Goal: Information Seeking & Learning: Learn about a topic

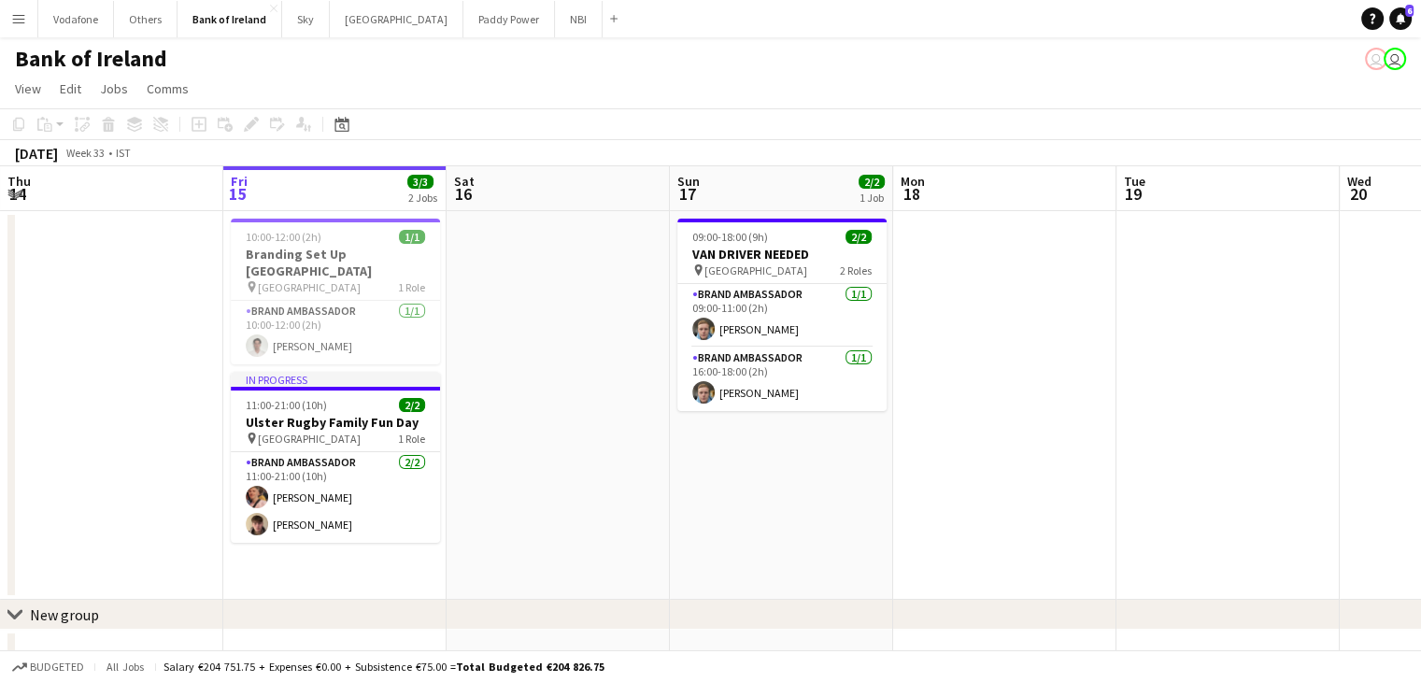
click at [389, 38] on div "Bank of Ireland user user" at bounding box center [710, 54] width 1421 height 35
click at [389, 25] on button "[GEOGRAPHIC_DATA] Close" at bounding box center [397, 19] width 134 height 36
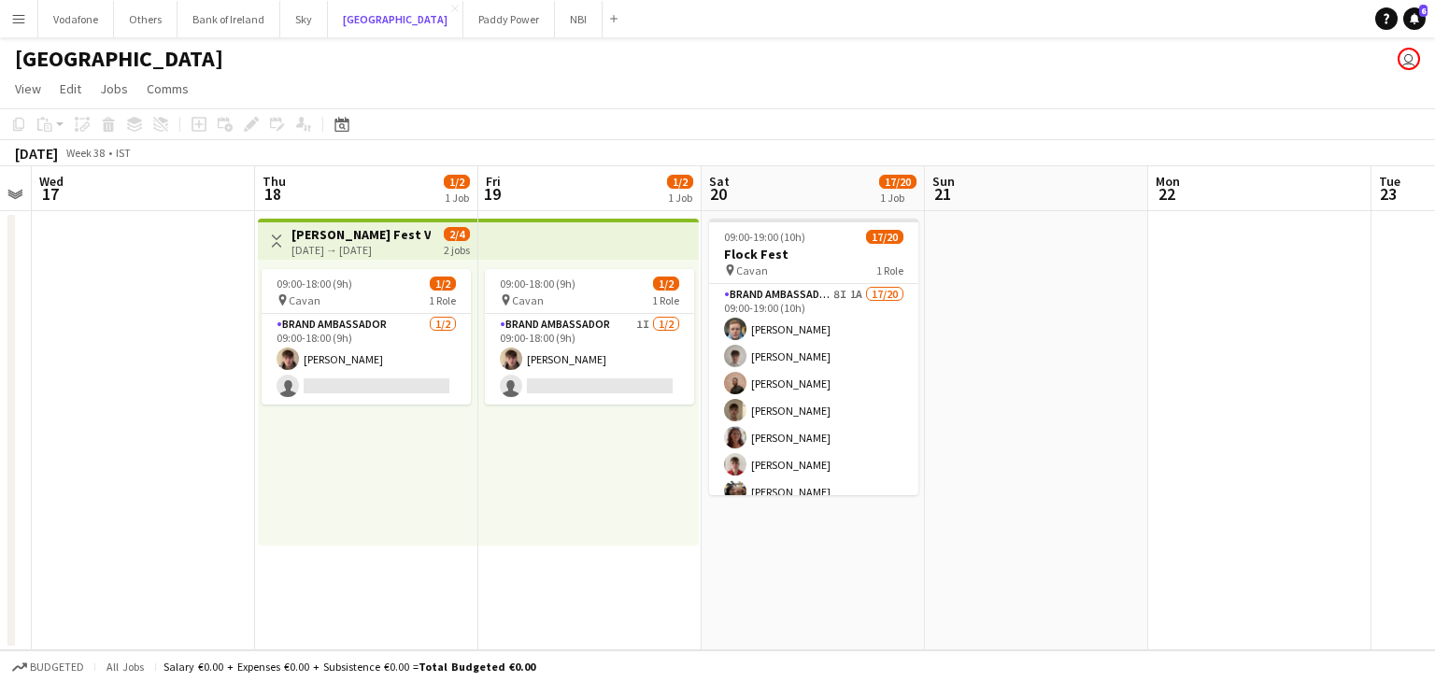
scroll to position [0, 415]
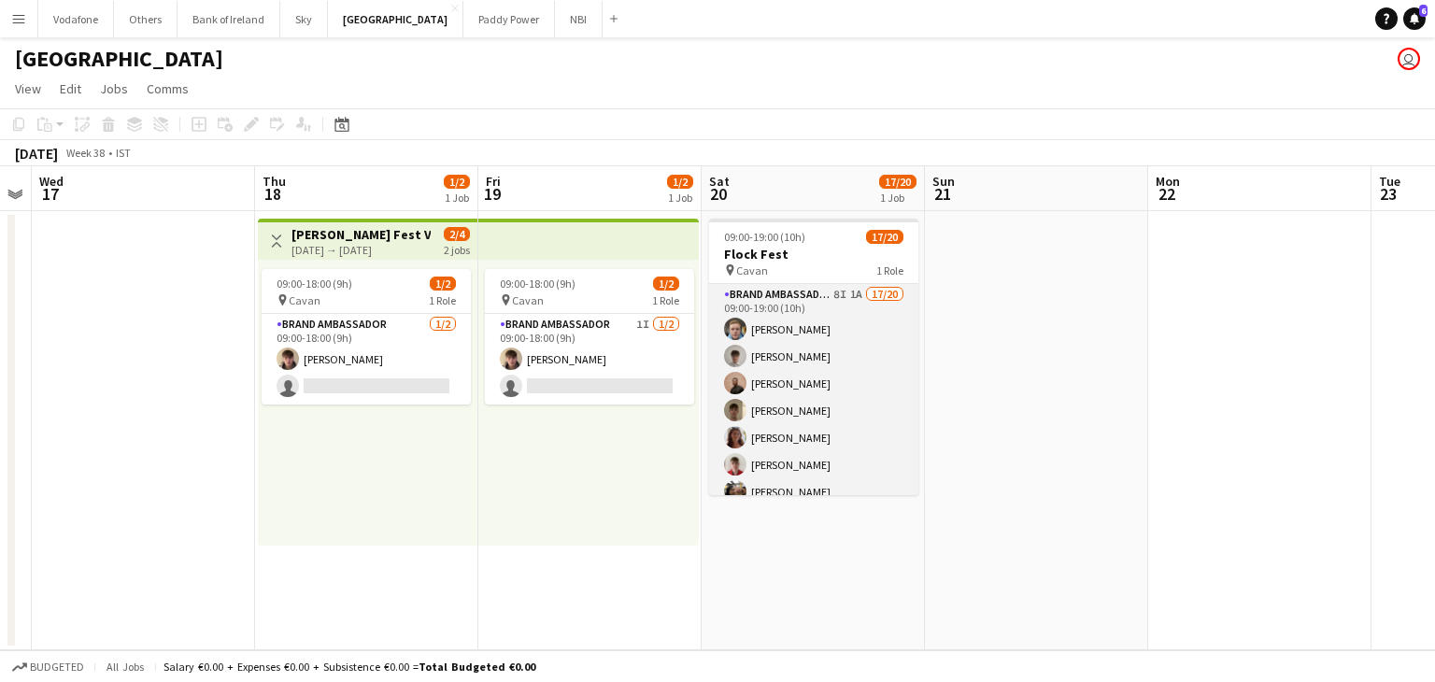
click at [833, 356] on app-card-role "Brand Ambassador 8I 1A 17/20 09:00-19:00 (10h) [PERSON_NAME] [PERSON_NAME] [PER…" at bounding box center [813, 573] width 209 height 578
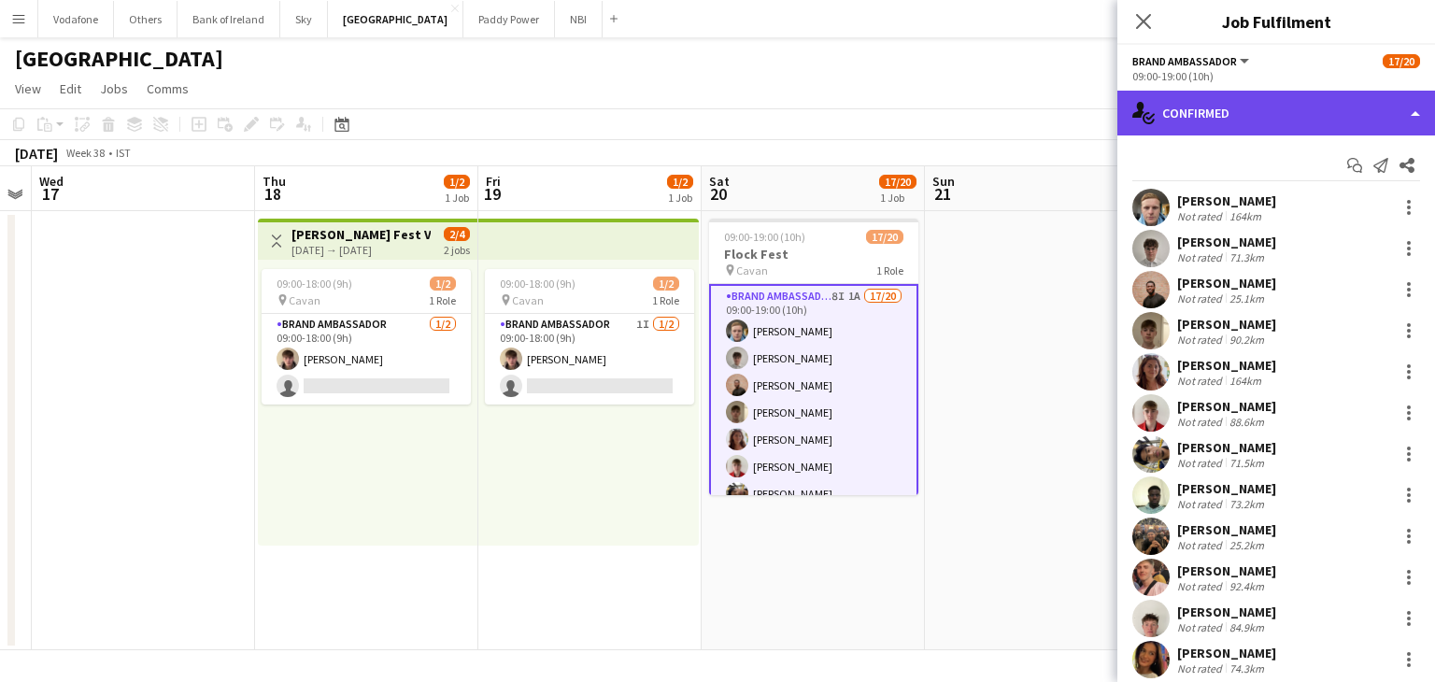
click at [1196, 109] on div "single-neutral-actions-check-2 Confirmed" at bounding box center [1276, 113] width 318 height 45
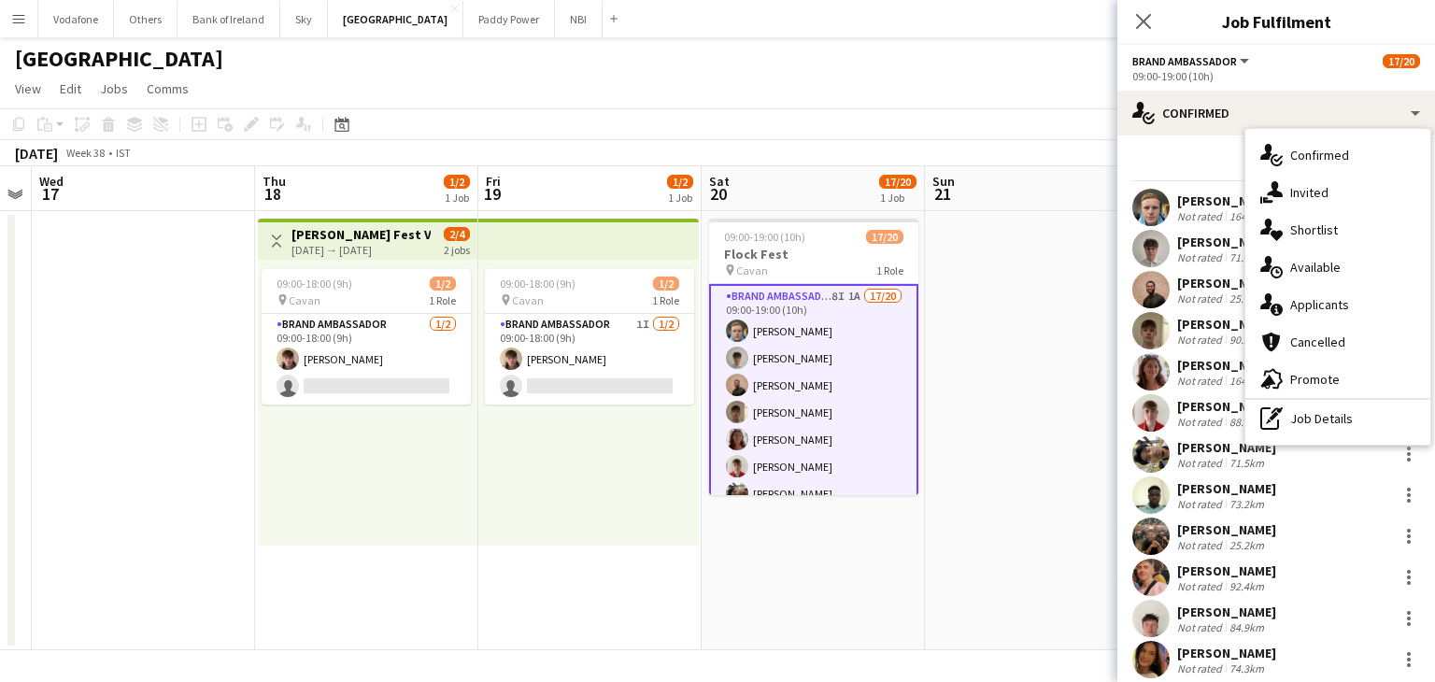
click at [1281, 313] on icon at bounding box center [1276, 310] width 12 height 12
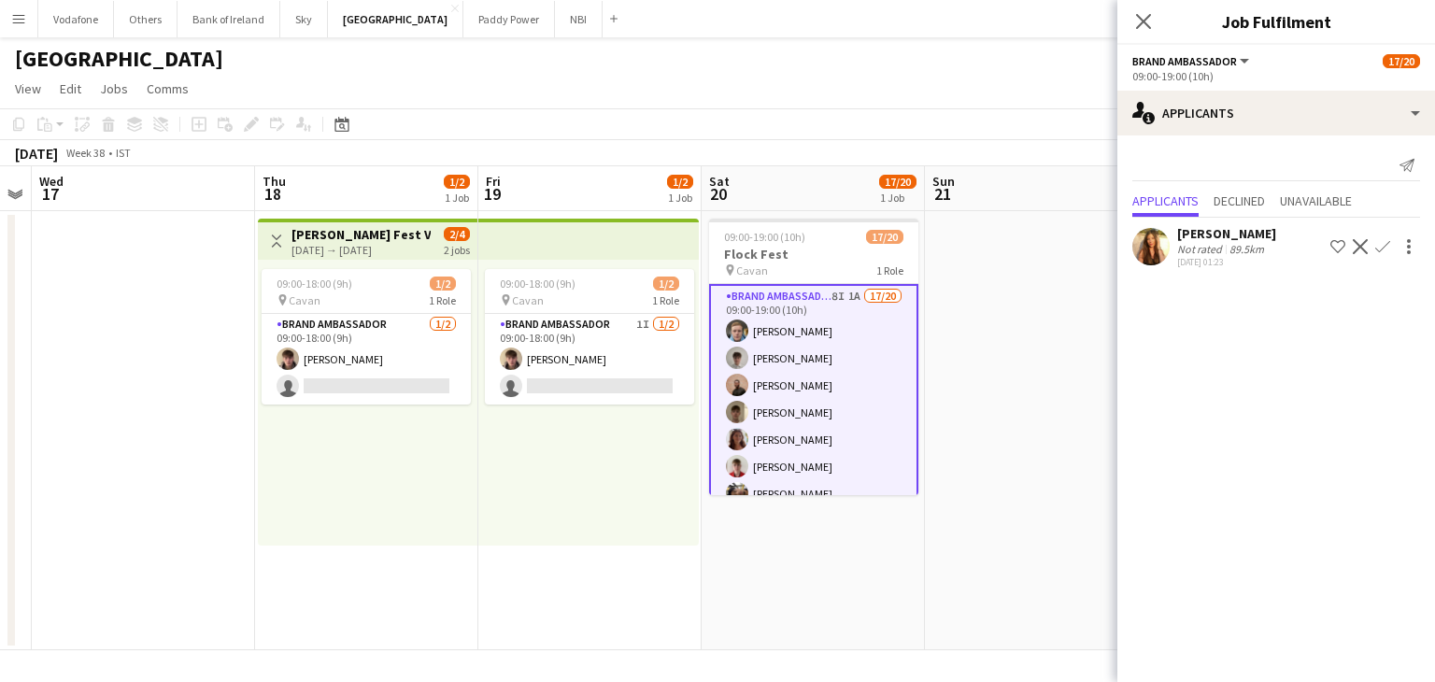
click at [1046, 330] on app-date-cell at bounding box center [1036, 430] width 223 height 439
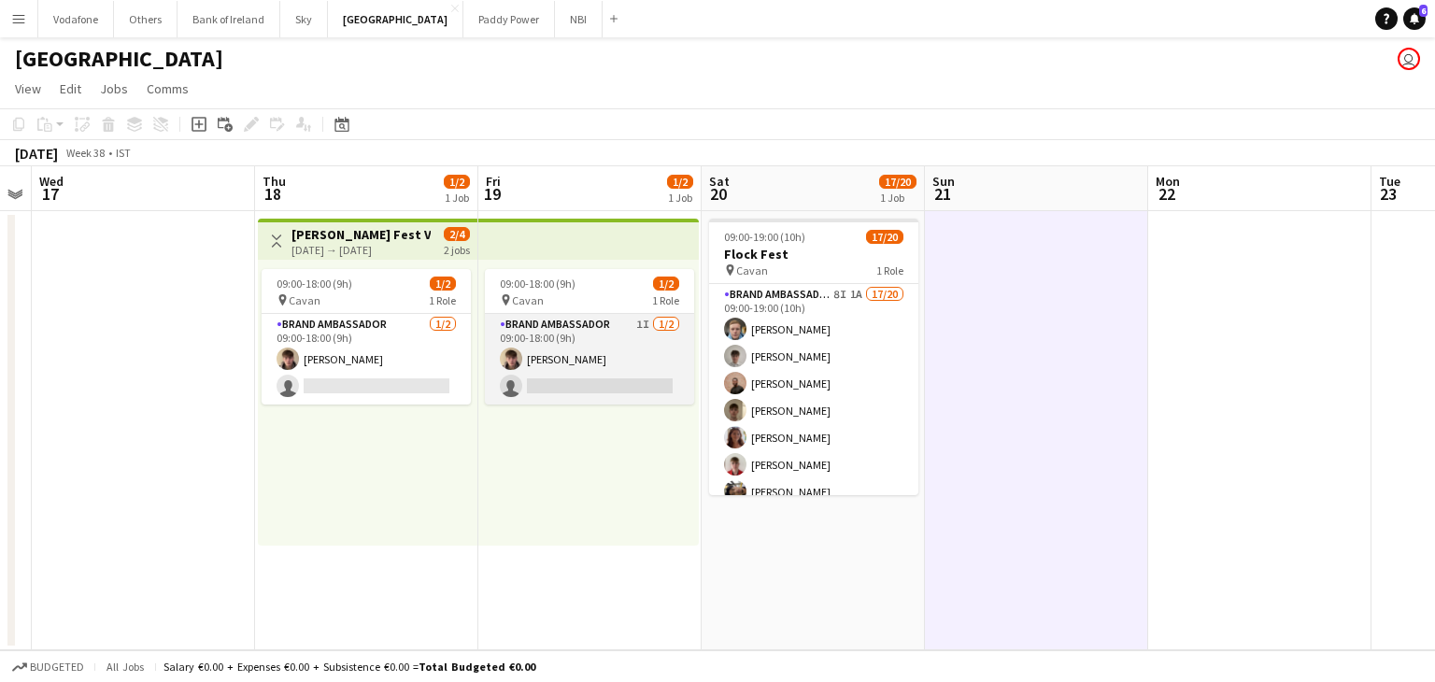
click at [661, 365] on app-card-role "Brand Ambassador 1I [DATE] 09:00-18:00 (9h) [PERSON_NAME] single-neutral-actions" at bounding box center [589, 359] width 209 height 91
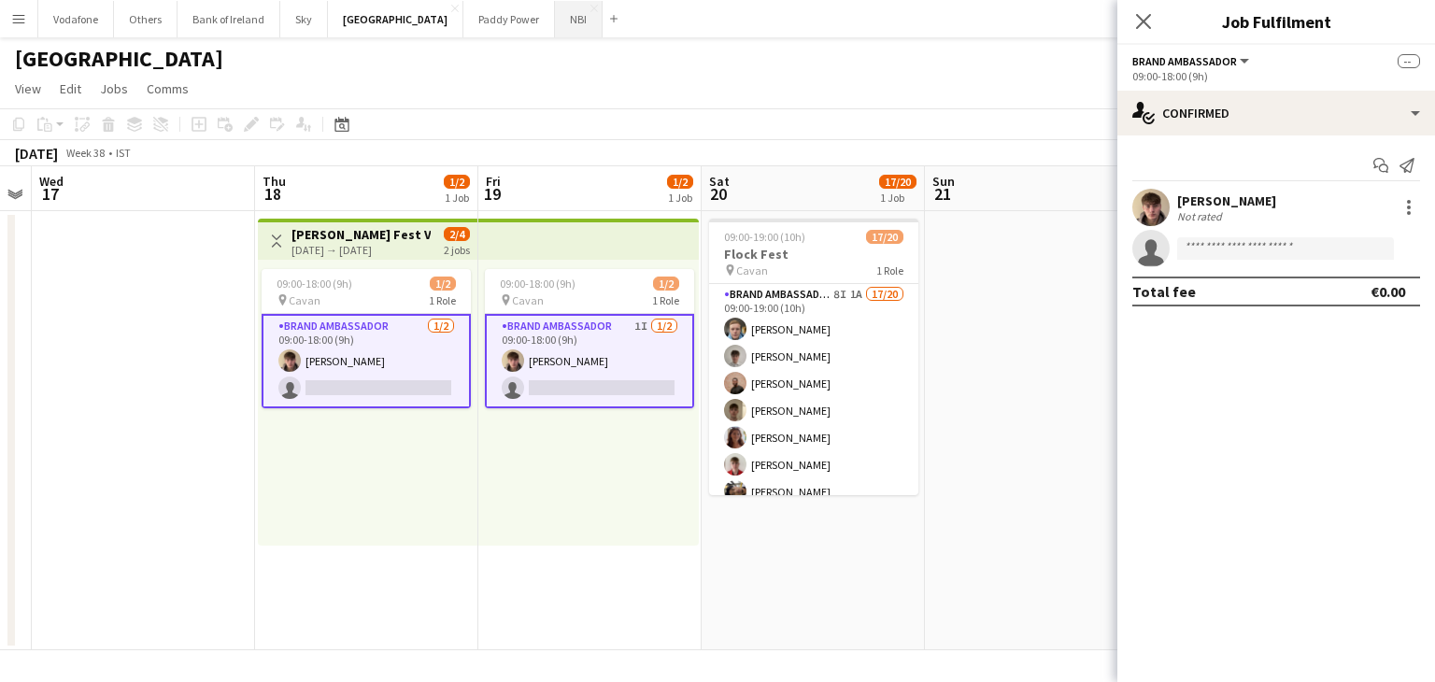
click at [555, 27] on button "NBI Close" at bounding box center [579, 19] width 48 height 36
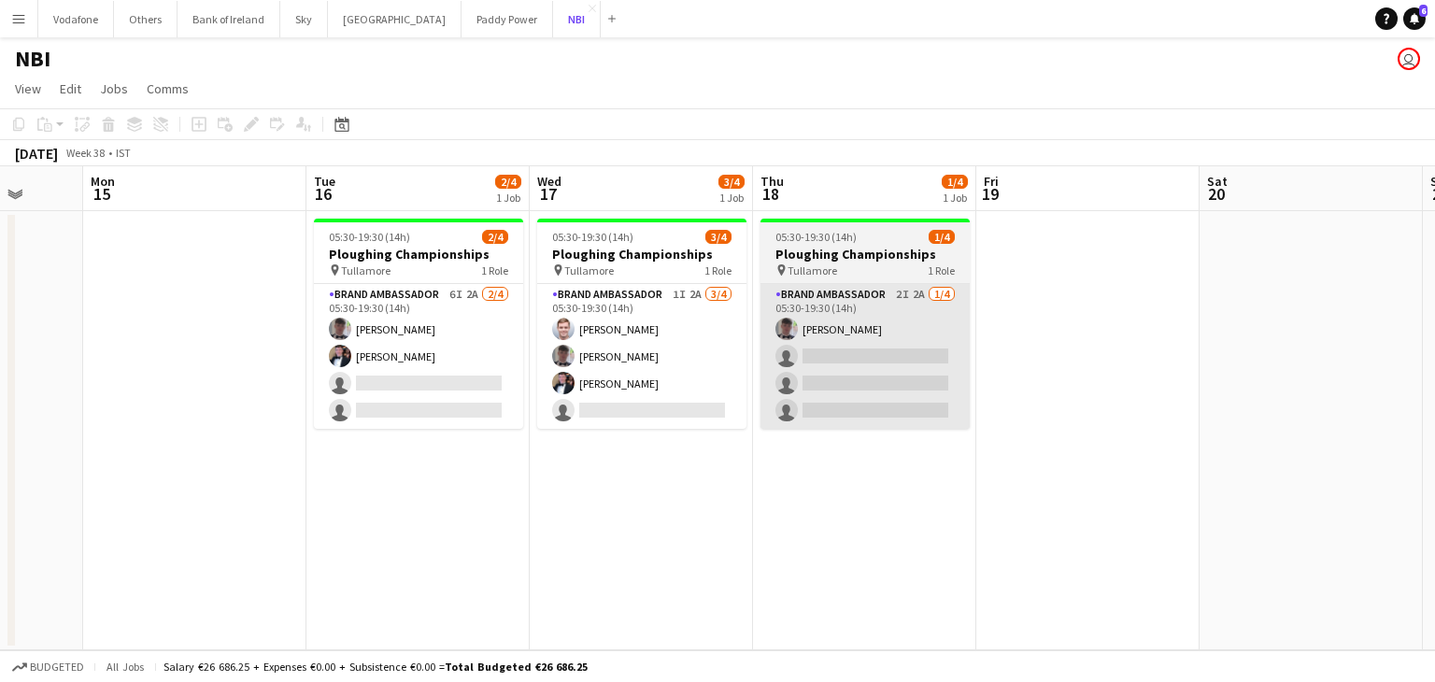
scroll to position [0, 585]
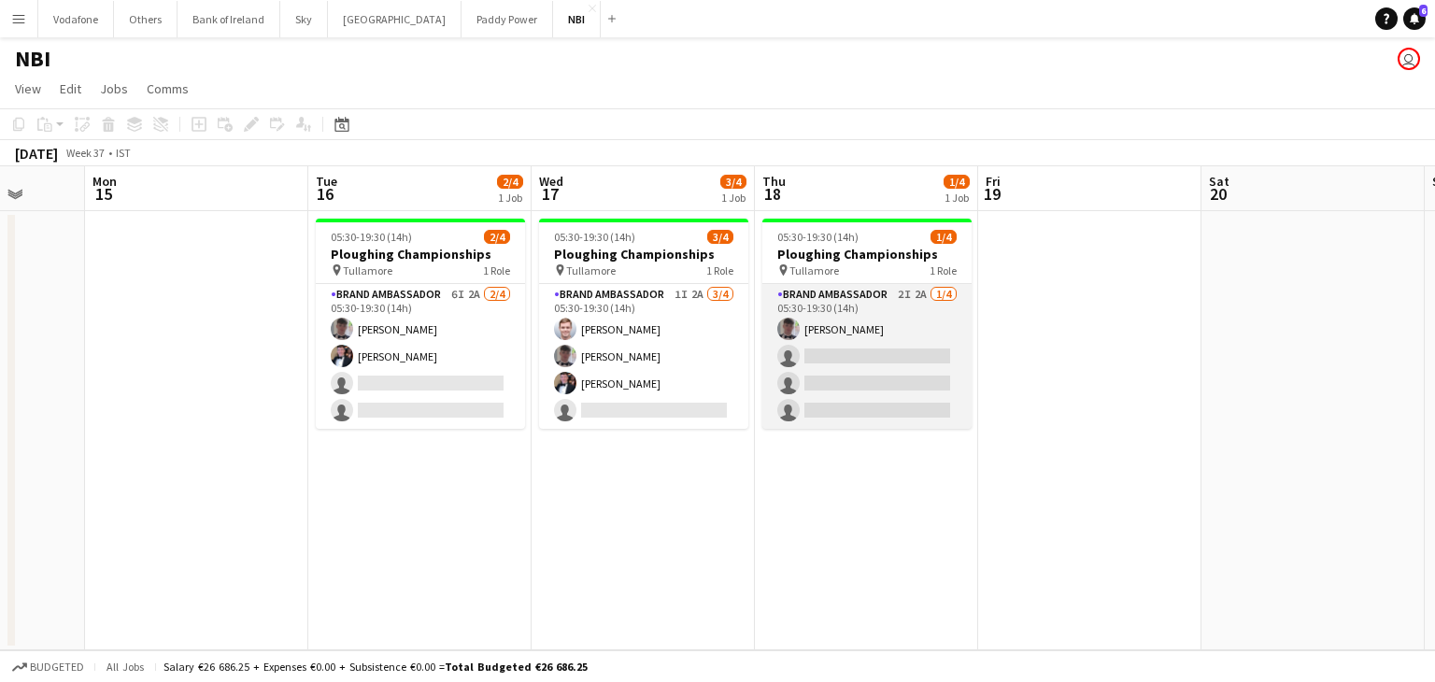
click at [893, 337] on app-card-role "Brand Ambassador 2I 2A [DATE] 05:30-19:30 (14h) [PERSON_NAME] single-neutral-ac…" at bounding box center [866, 356] width 209 height 145
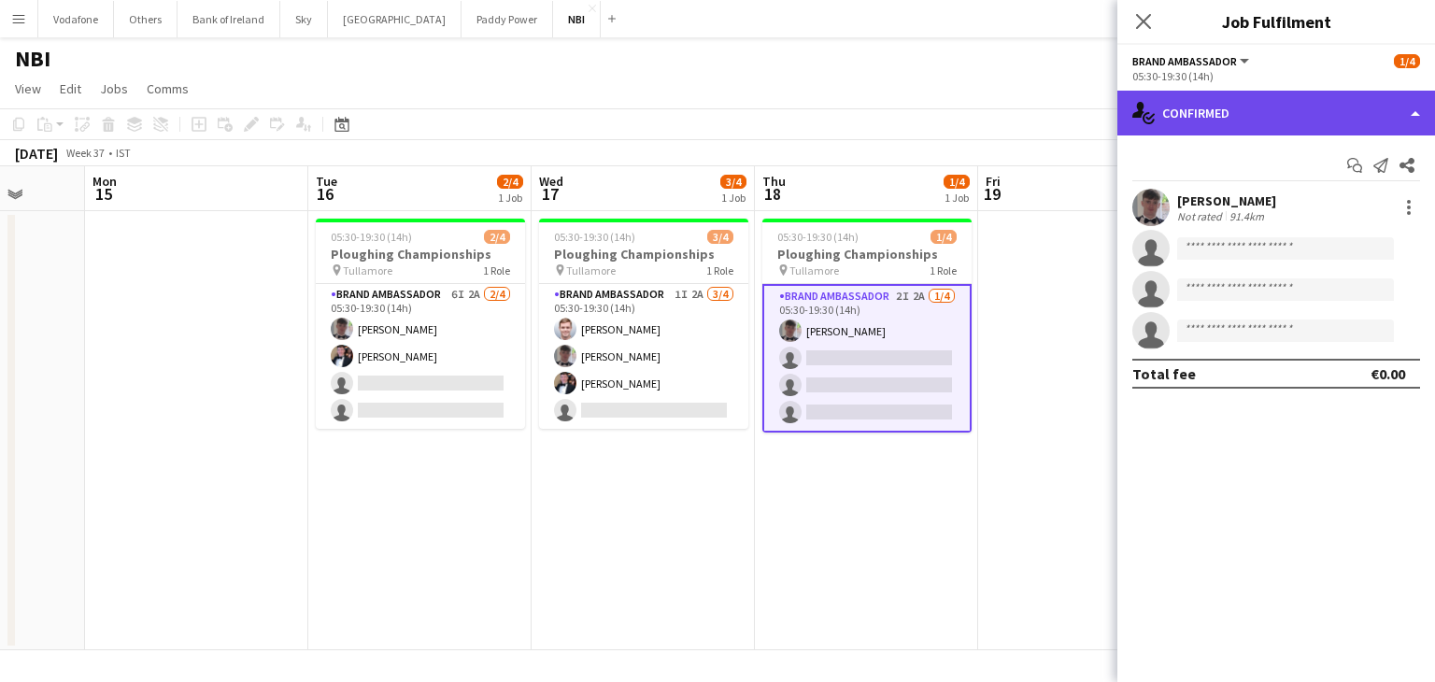
click at [1181, 121] on div "single-neutral-actions-check-2 Confirmed" at bounding box center [1276, 113] width 318 height 45
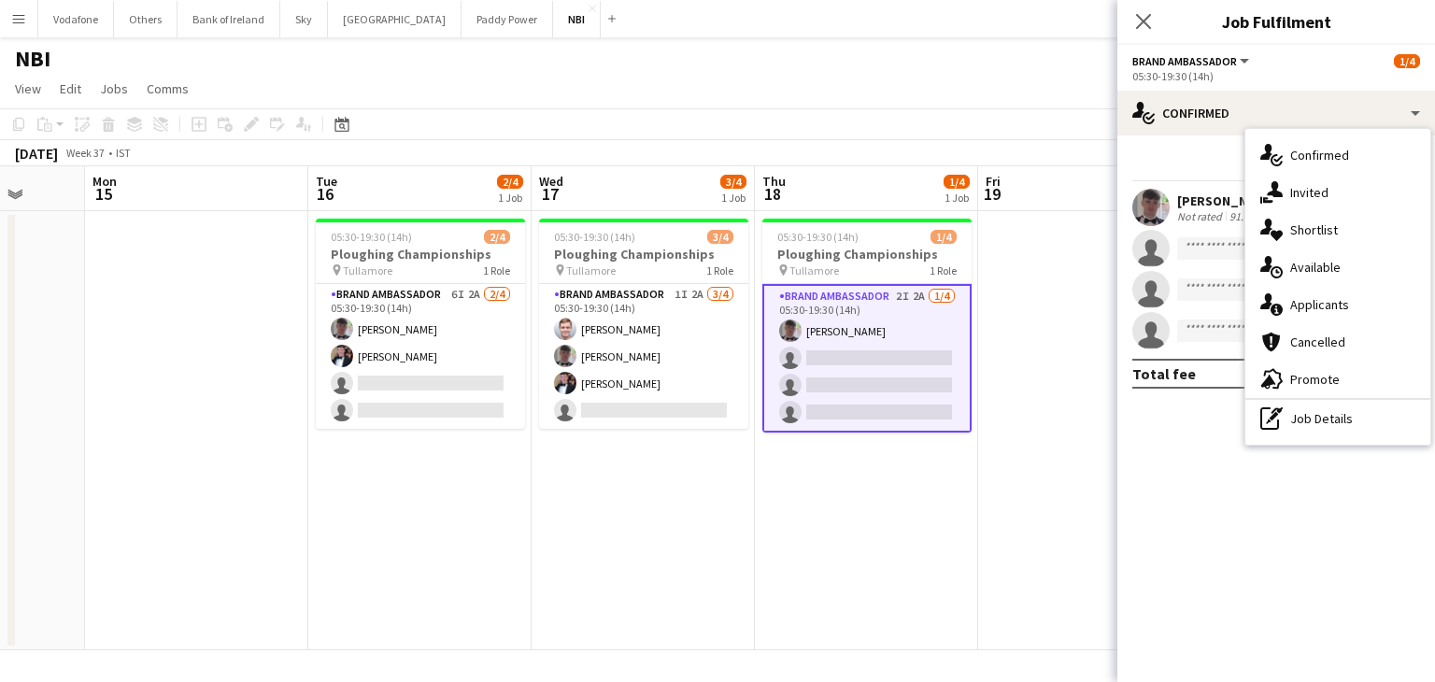
click at [1302, 314] on div "single-neutral-actions-information Applicants" at bounding box center [1337, 304] width 185 height 37
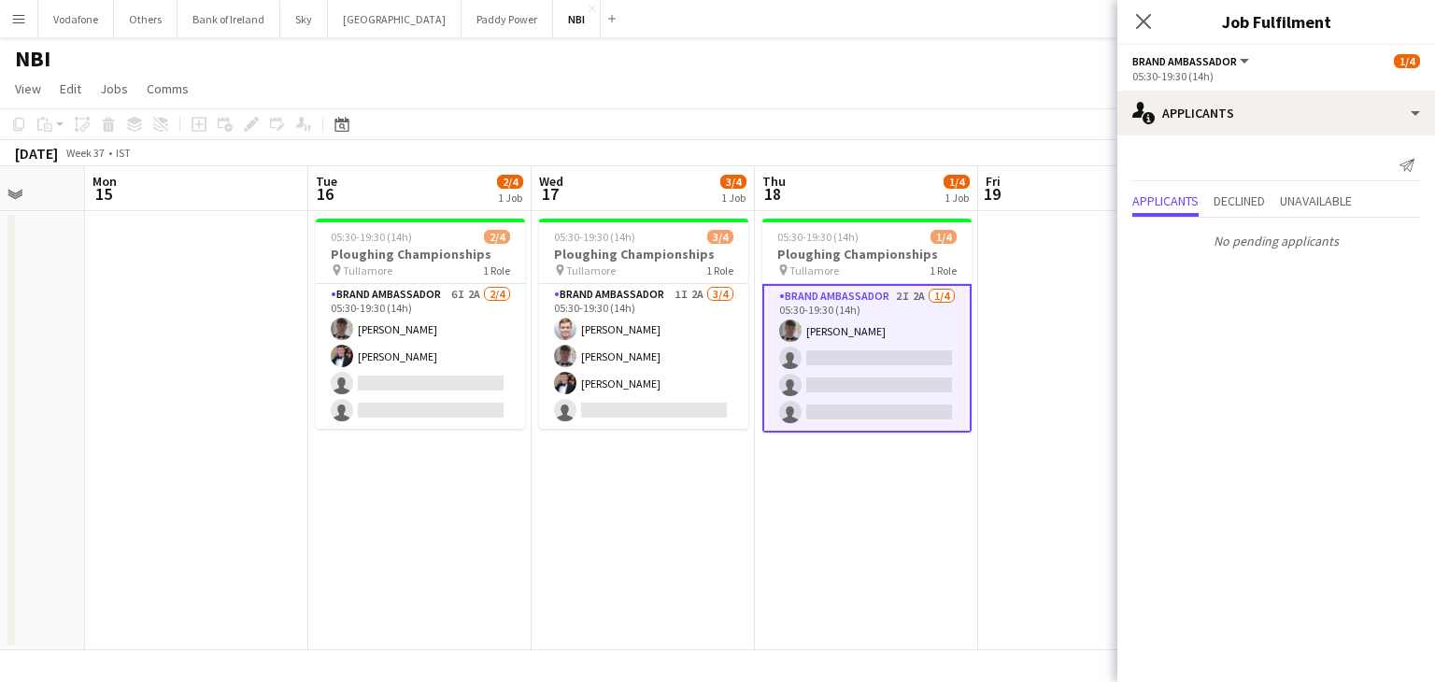
click at [648, 471] on app-date-cell "05:30-19:30 (14h) 3/4 Ploughing Championships pin Tullamore 1 Role Brand Ambass…" at bounding box center [643, 430] width 223 height 439
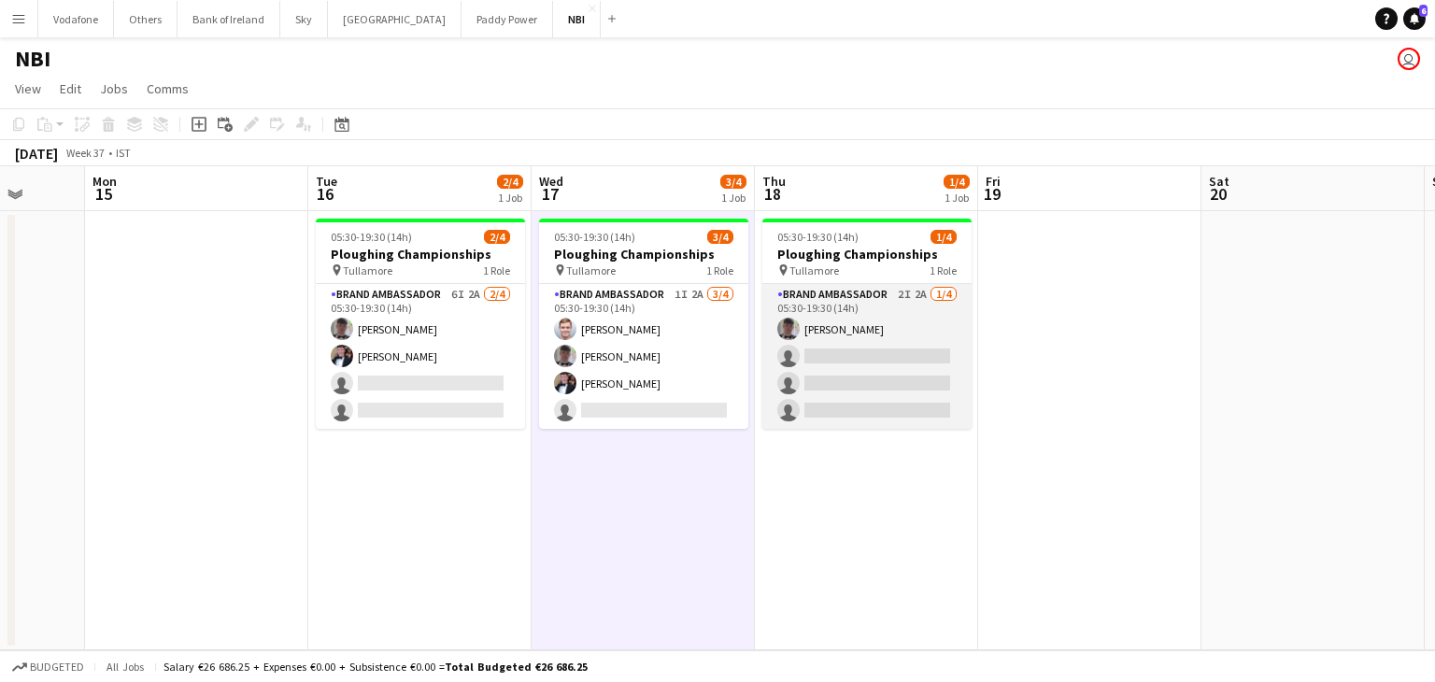
click at [915, 337] on app-card-role "Brand Ambassador 2I 2A [DATE] 05:30-19:30 (14h) [PERSON_NAME] single-neutral-ac…" at bounding box center [866, 356] width 209 height 145
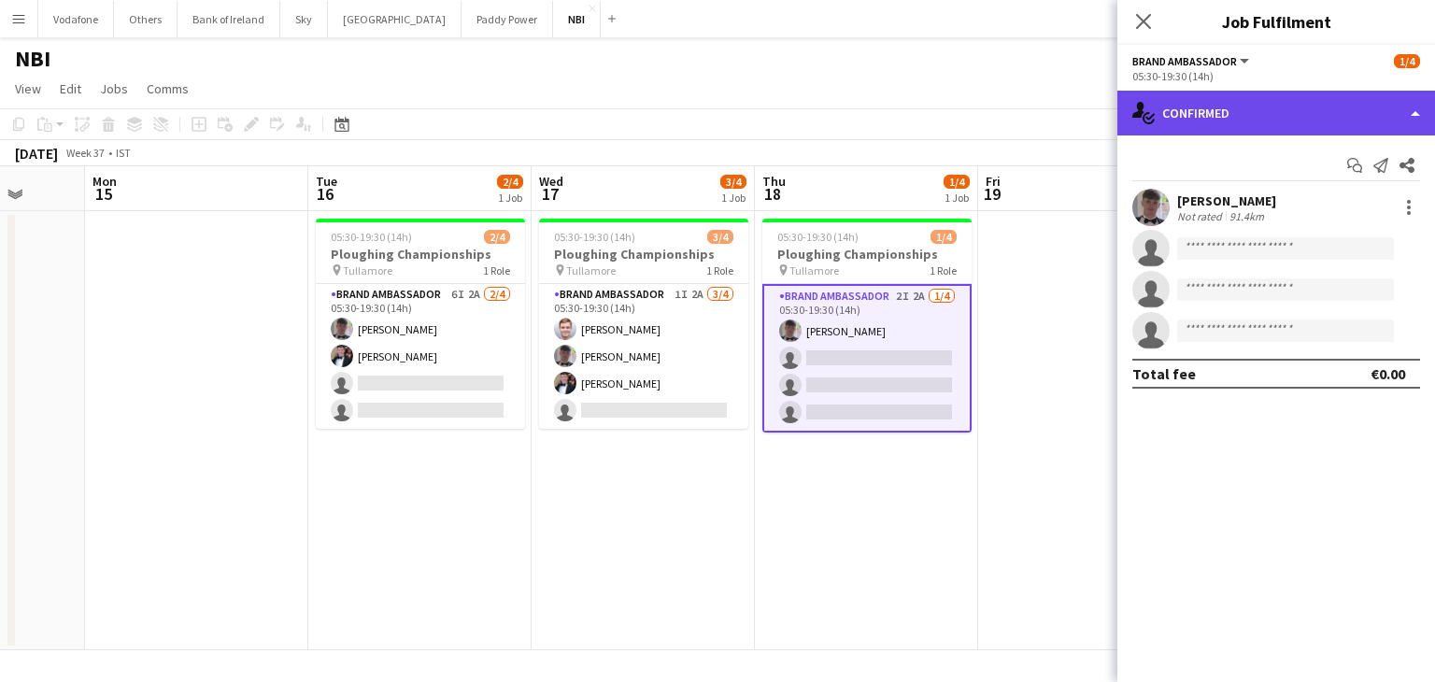
click at [1179, 128] on div "single-neutral-actions-check-2 Confirmed" at bounding box center [1276, 113] width 318 height 45
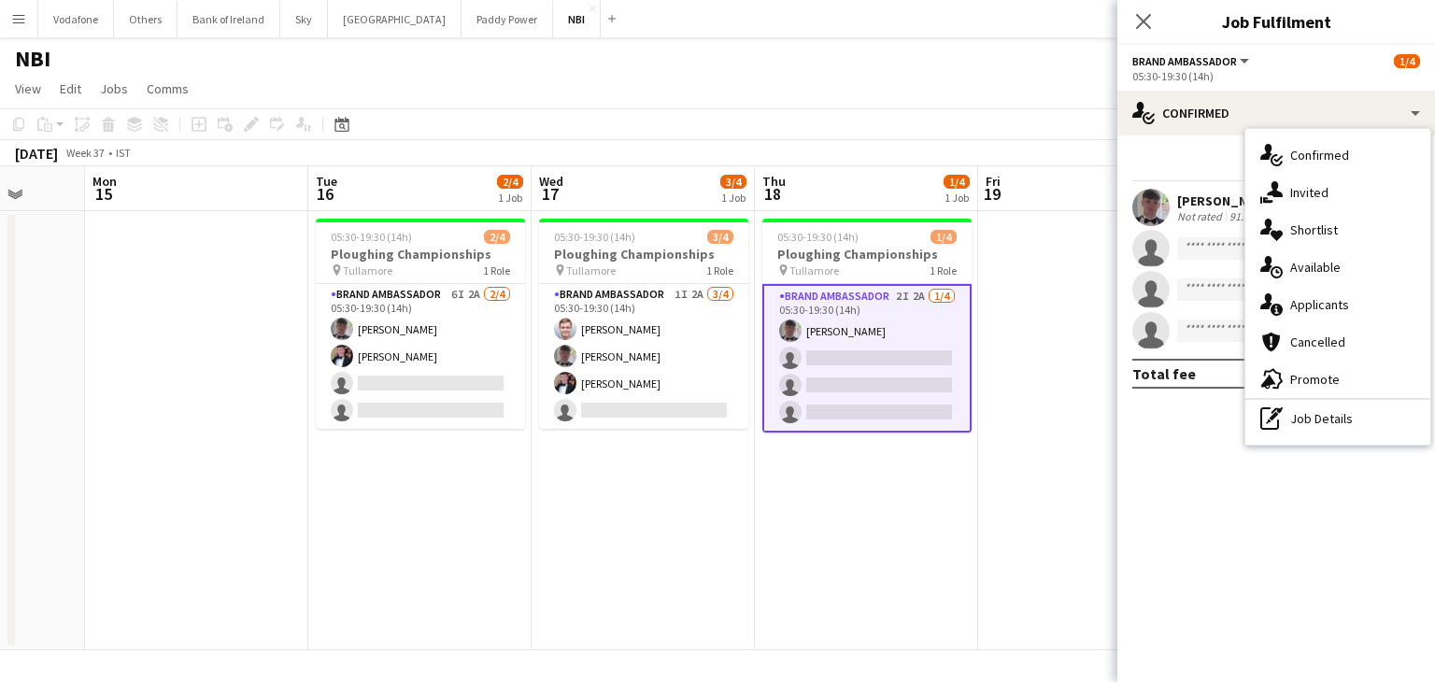
click at [1020, 281] on app-date-cell at bounding box center [1089, 430] width 223 height 439
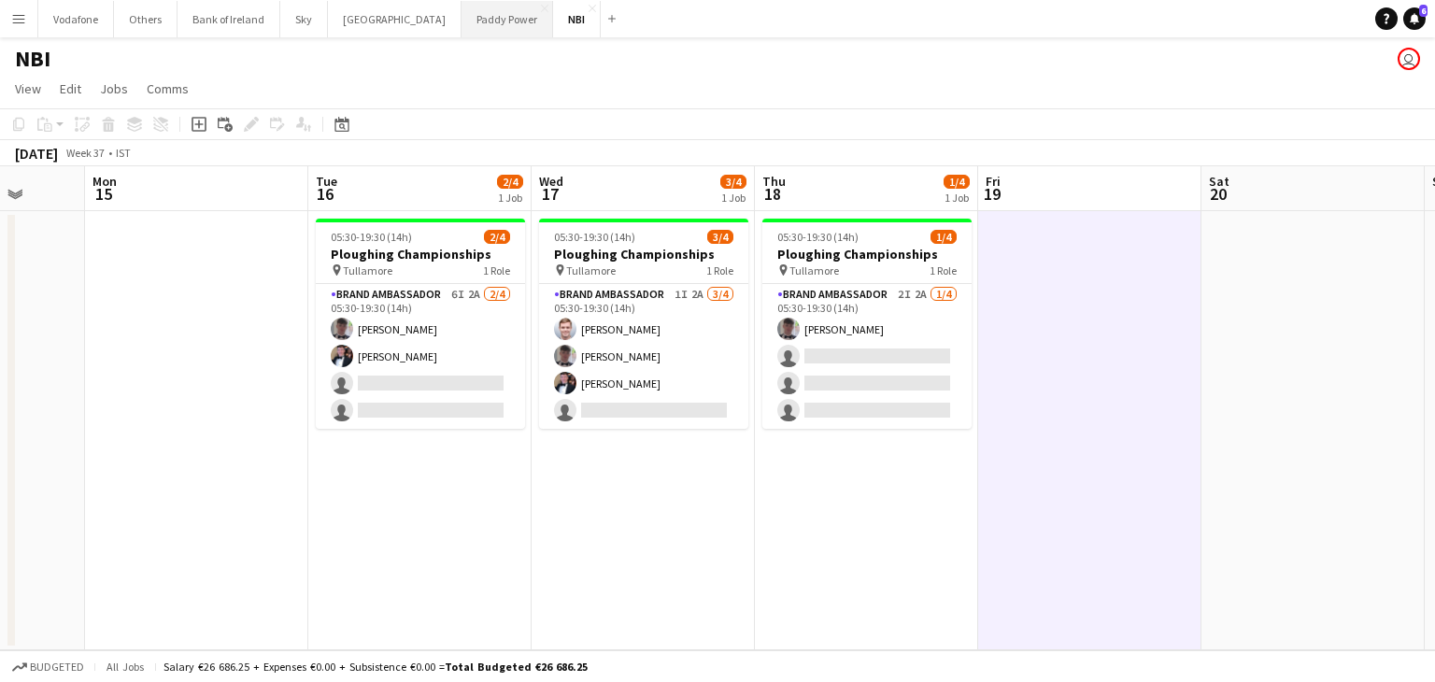
click at [461, 32] on button "Paddy Power Close" at bounding box center [507, 19] width 92 height 36
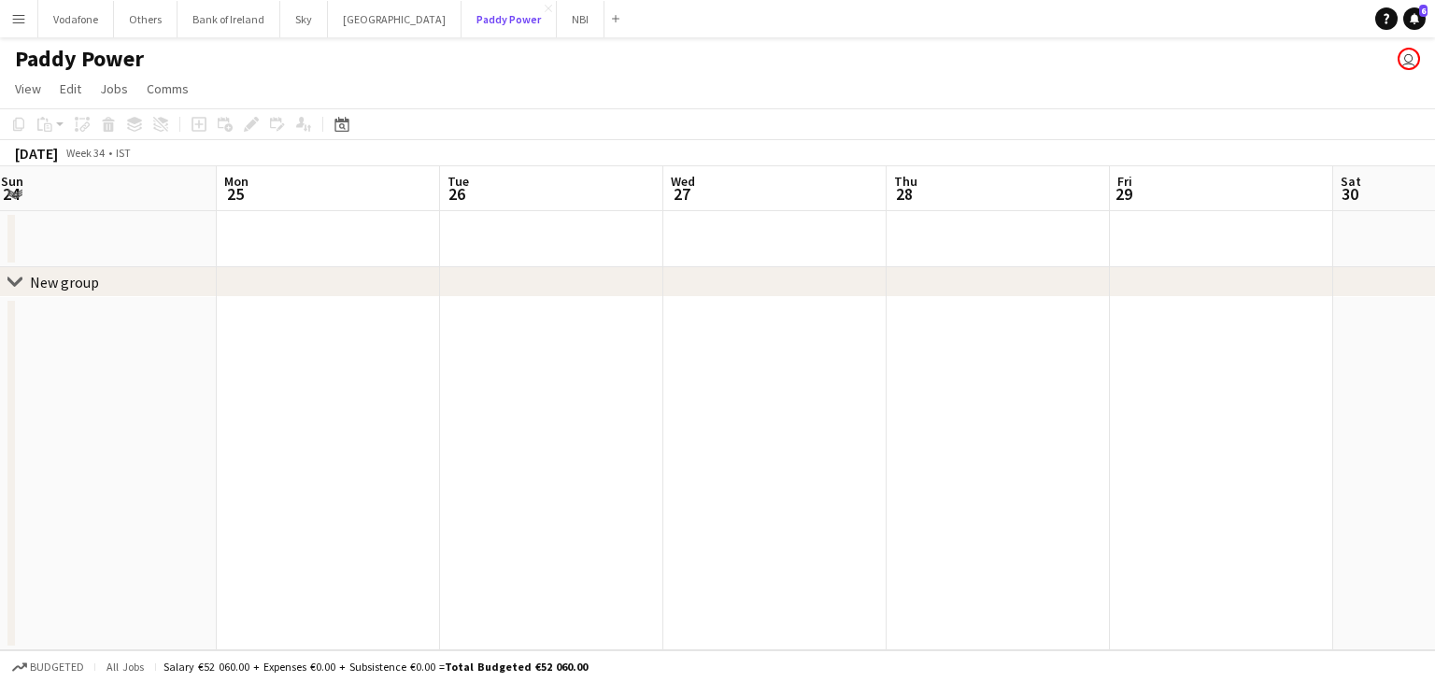
scroll to position [0, 691]
drag, startPoint x: 591, startPoint y: 224, endPoint x: 1341, endPoint y: 335, distance: 758.3
click at [1349, 334] on app-date-cell at bounding box center [1429, 473] width 223 height 353
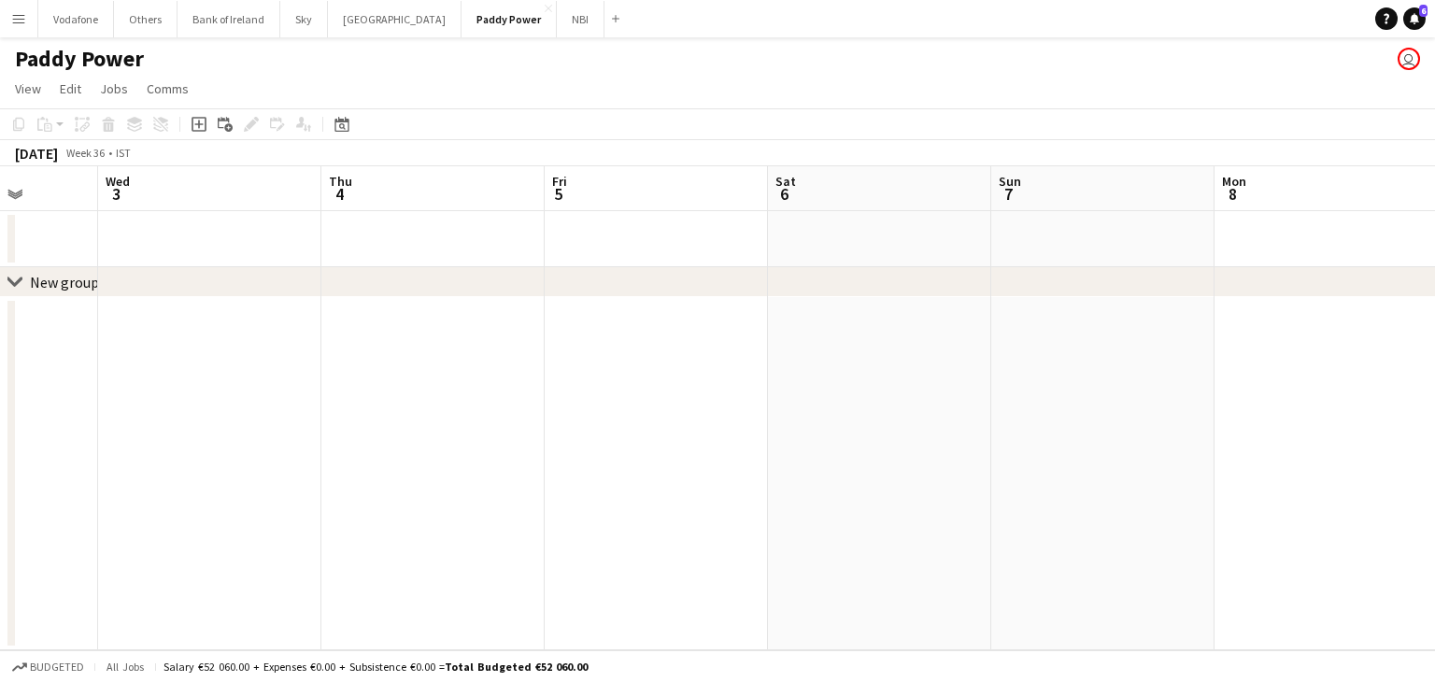
click at [1028, 354] on app-date-cell at bounding box center [1102, 473] width 223 height 353
drag, startPoint x: 1274, startPoint y: 345, endPoint x: 1028, endPoint y: 354, distance: 245.8
click at [1028, 354] on app-date-cell at bounding box center [1102, 473] width 223 height 353
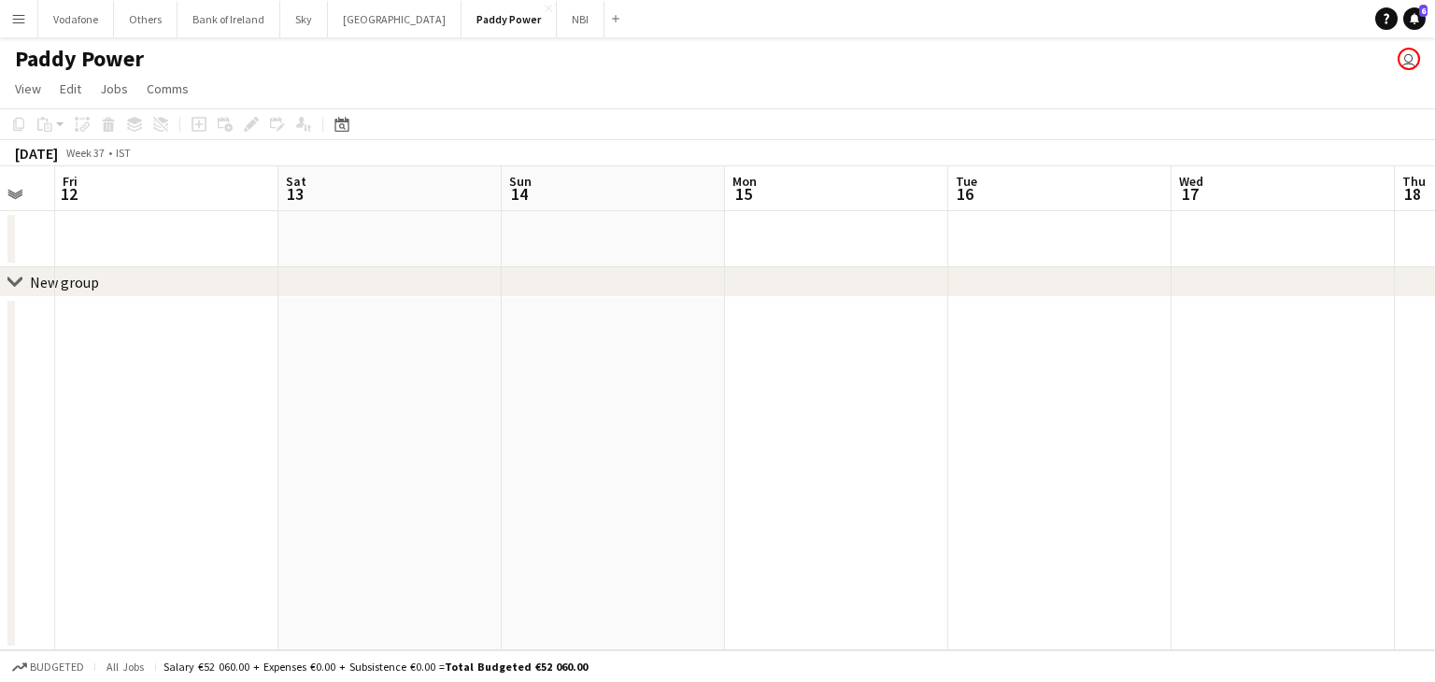
click at [661, 267] on div "chevron-right New group" at bounding box center [717, 282] width 1435 height 30
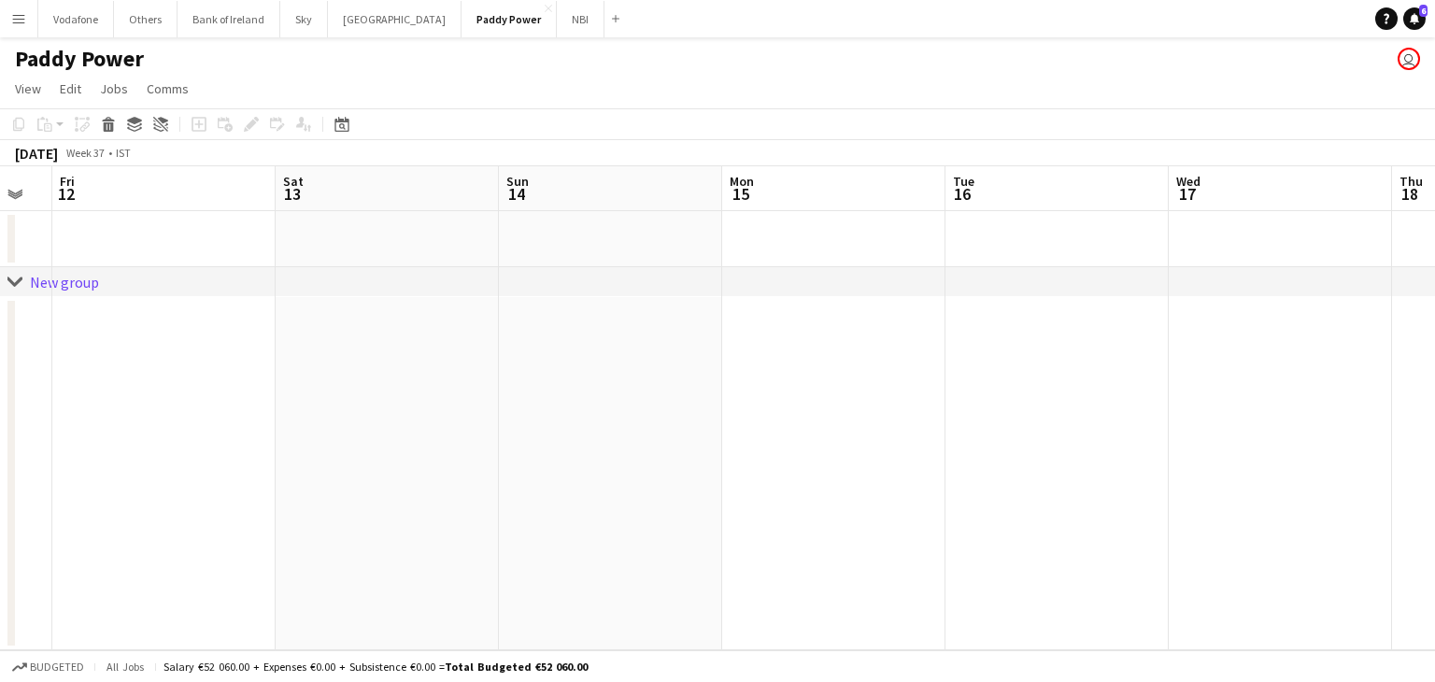
click at [658, 265] on app-date-cell at bounding box center [610, 239] width 223 height 56
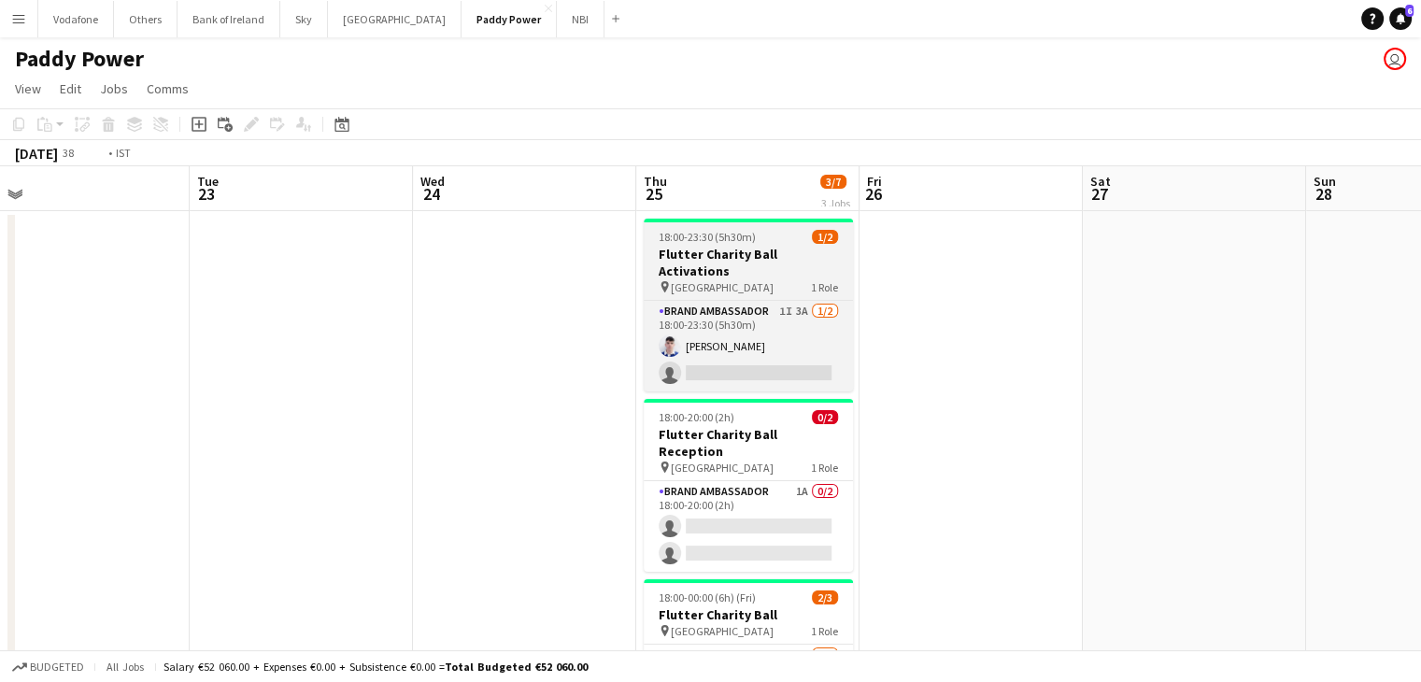
scroll to position [0, 747]
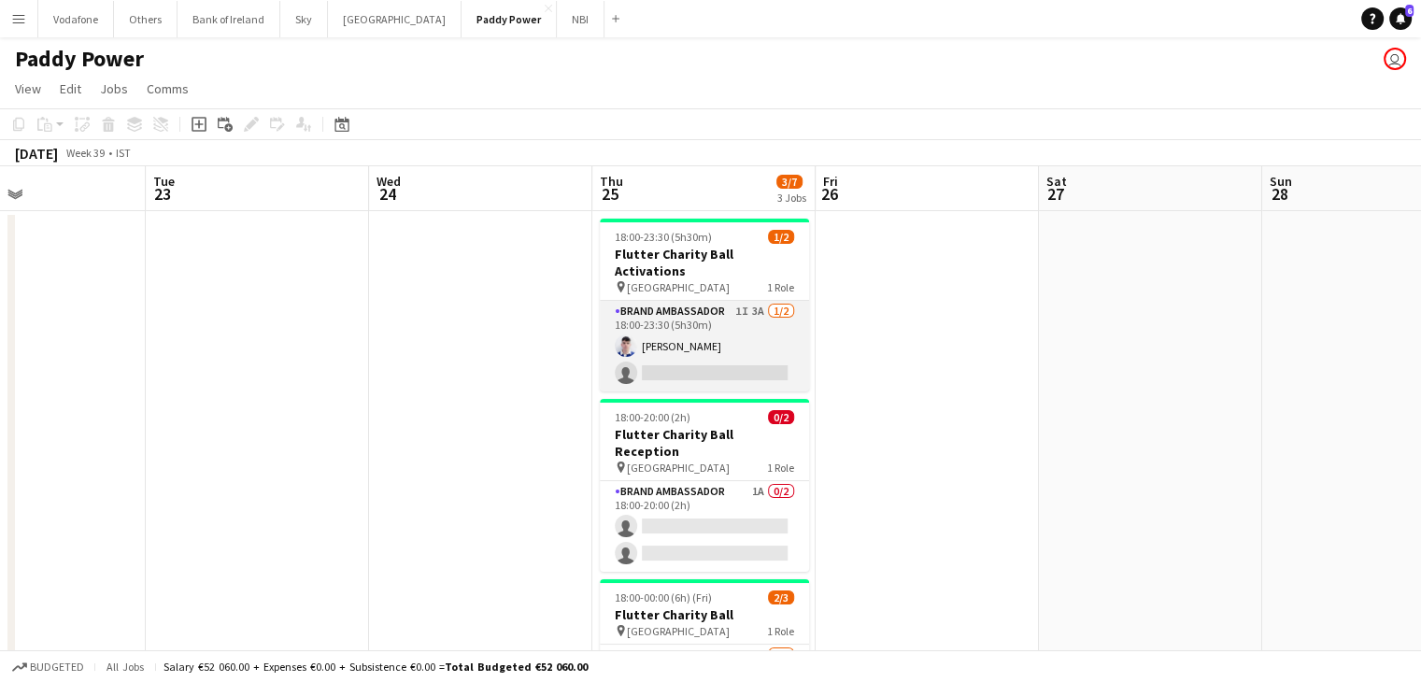
click at [742, 314] on app-card-role "Brand Ambassador 1I 3A [DATE] 18:00-23:30 (5h30m) [DEMOGRAPHIC_DATA][PERSON_NAM…" at bounding box center [704, 346] width 209 height 91
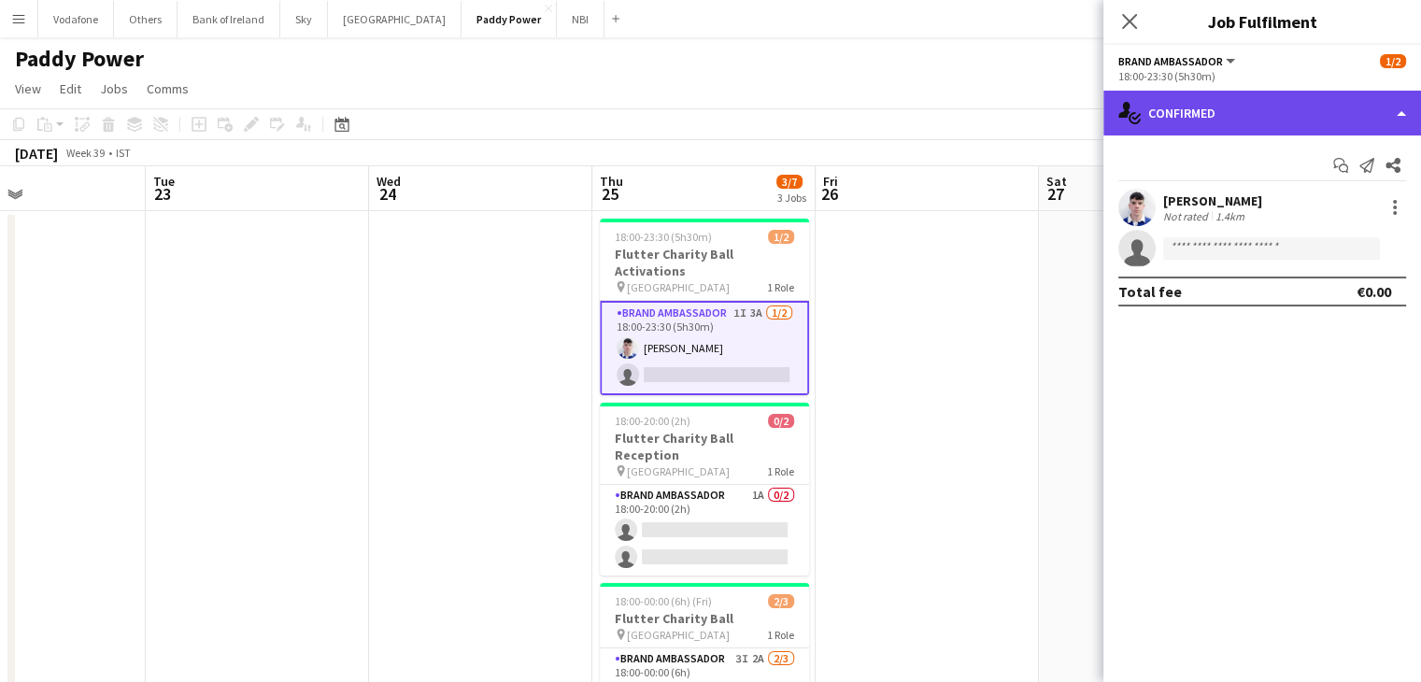
click at [1184, 105] on div "single-neutral-actions-check-2 Confirmed" at bounding box center [1262, 113] width 318 height 45
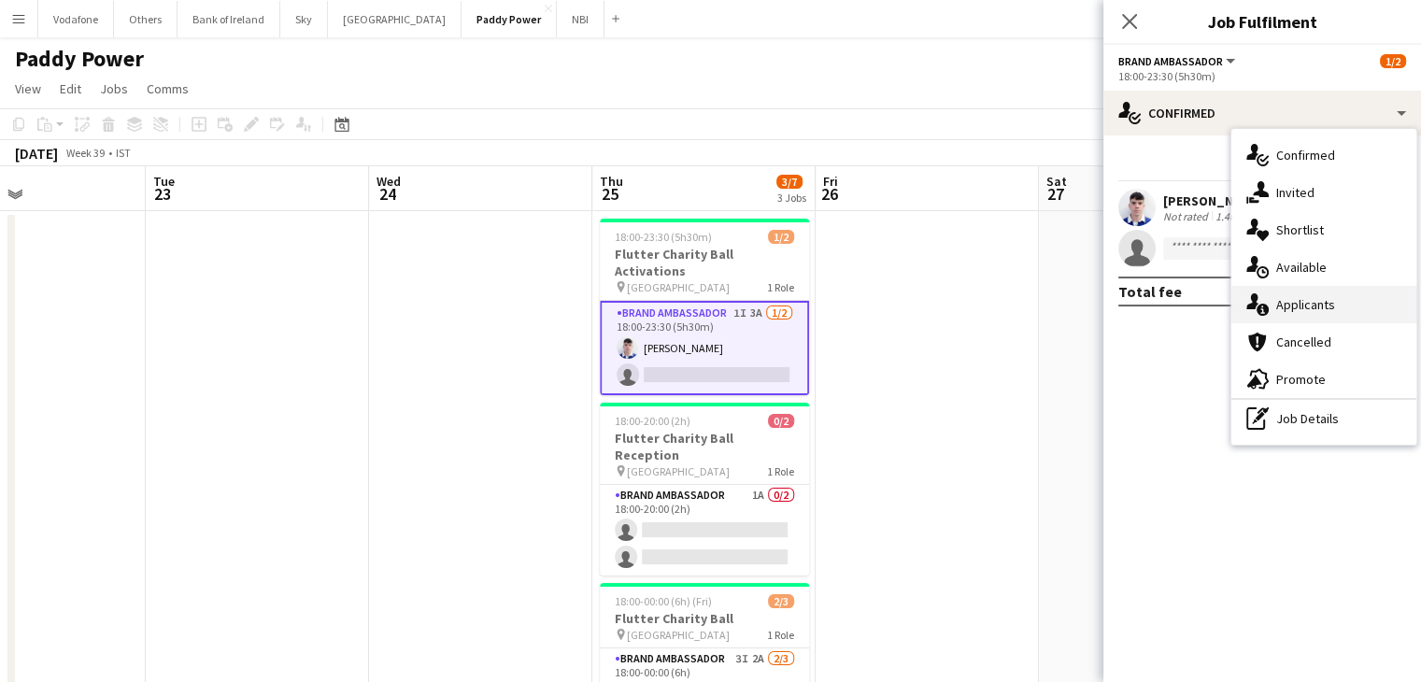
click at [1288, 292] on div "single-neutral-actions-information Applicants" at bounding box center [1323, 304] width 185 height 37
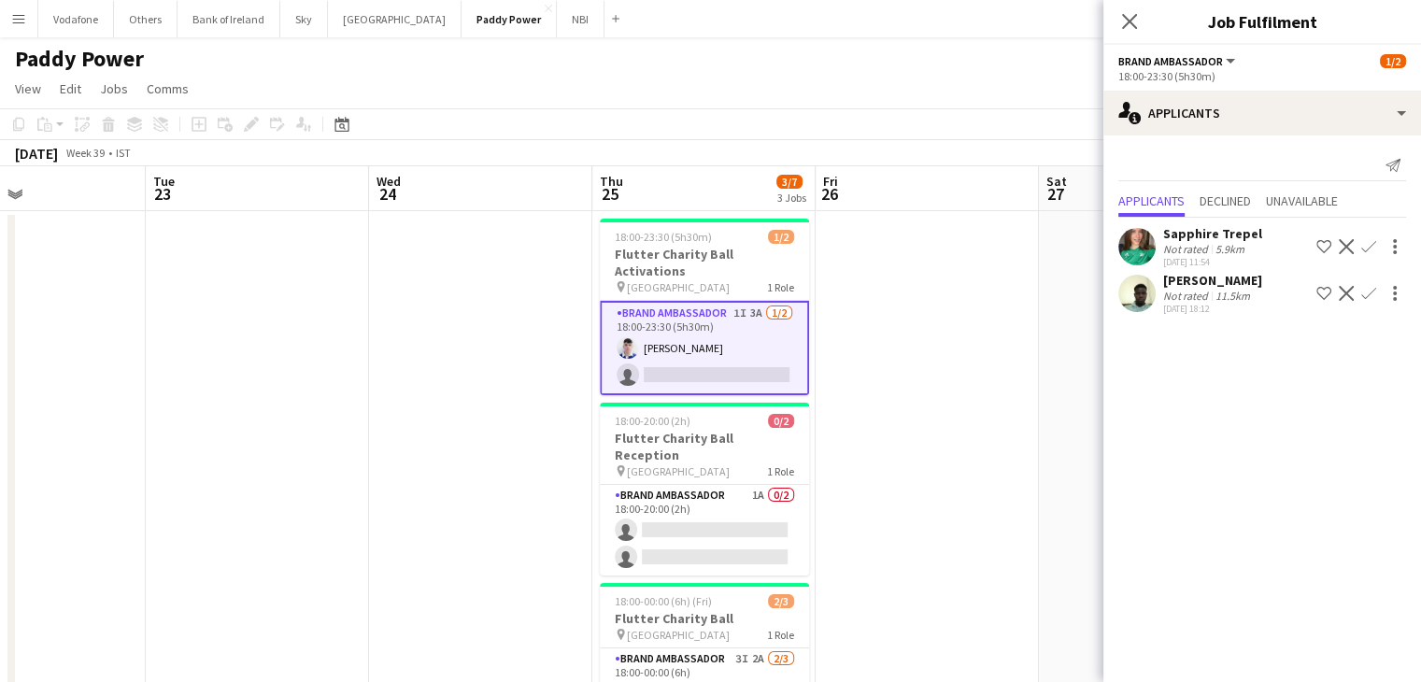
click at [945, 372] on app-date-cell at bounding box center [926, 507] width 223 height 593
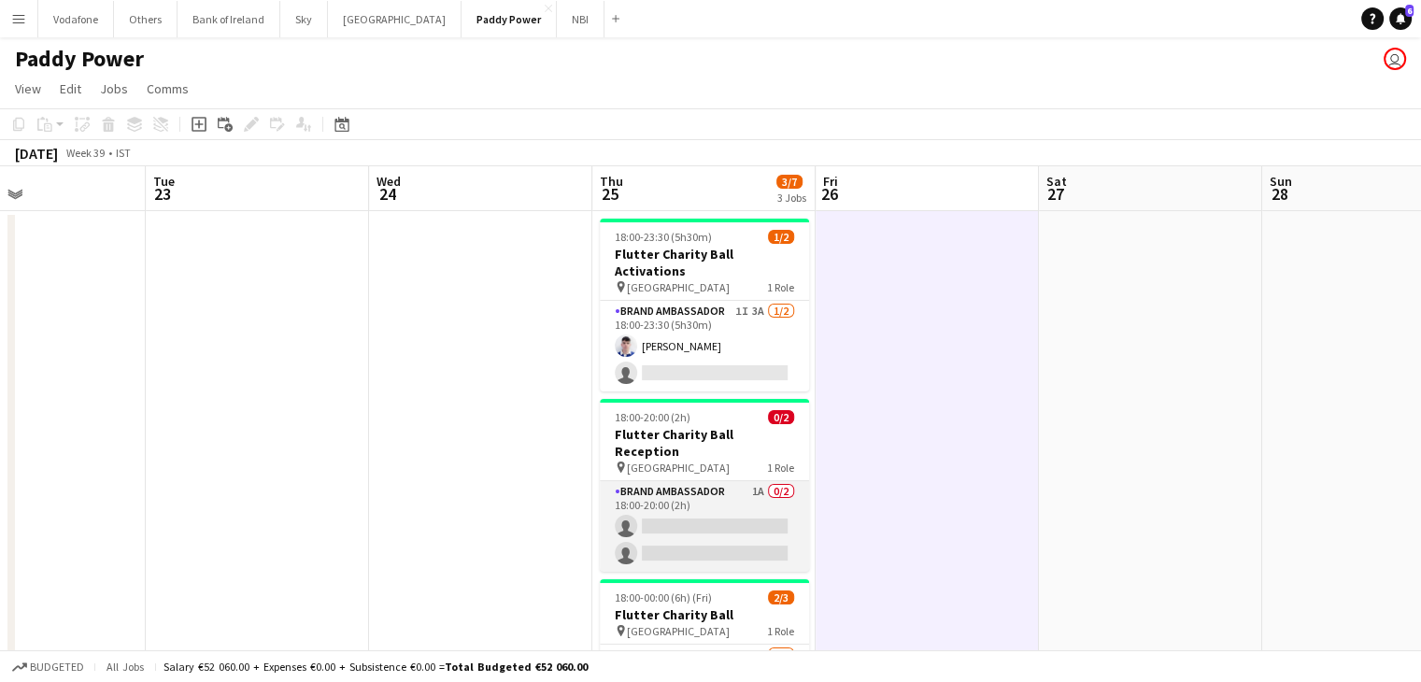
click at [747, 481] on app-card-role "Brand Ambassador 1A 0/2 18:00-20:00 (2h) single-neutral-actions single-neutral-…" at bounding box center [704, 526] width 209 height 91
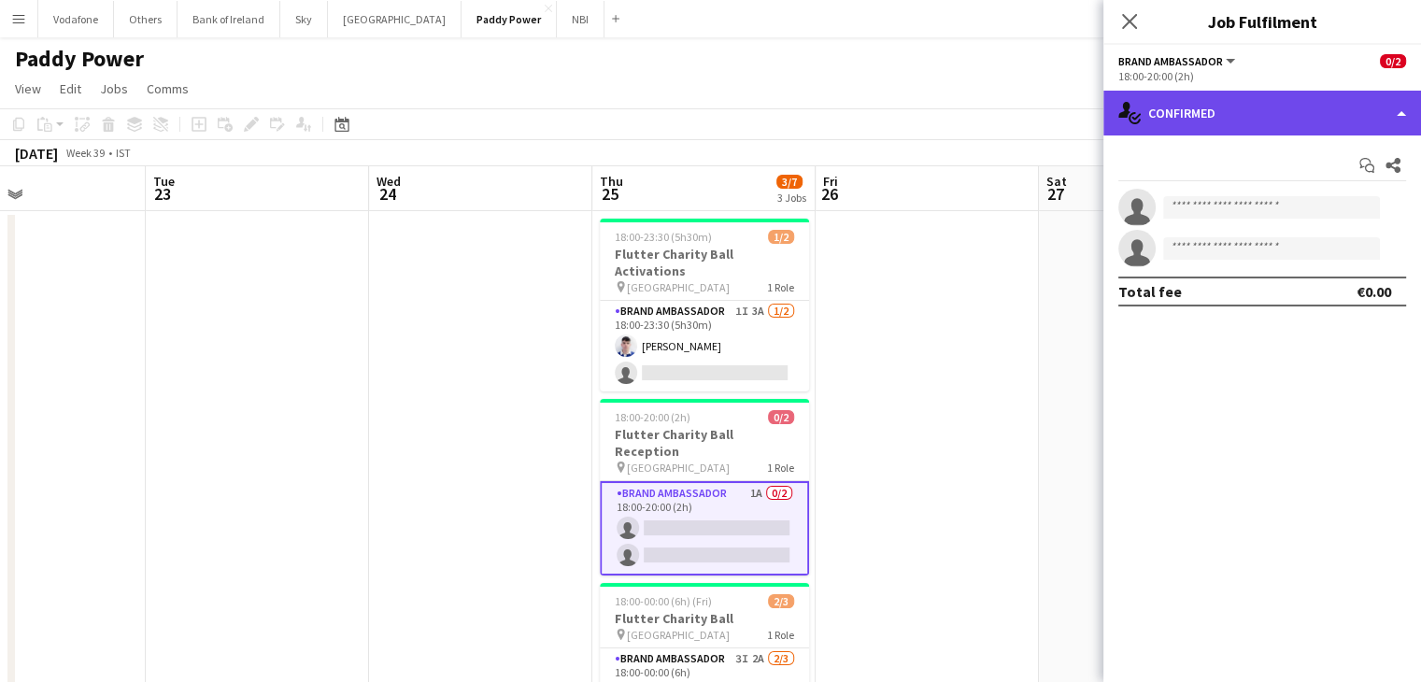
click at [1249, 124] on div "single-neutral-actions-check-2 Confirmed" at bounding box center [1262, 113] width 318 height 45
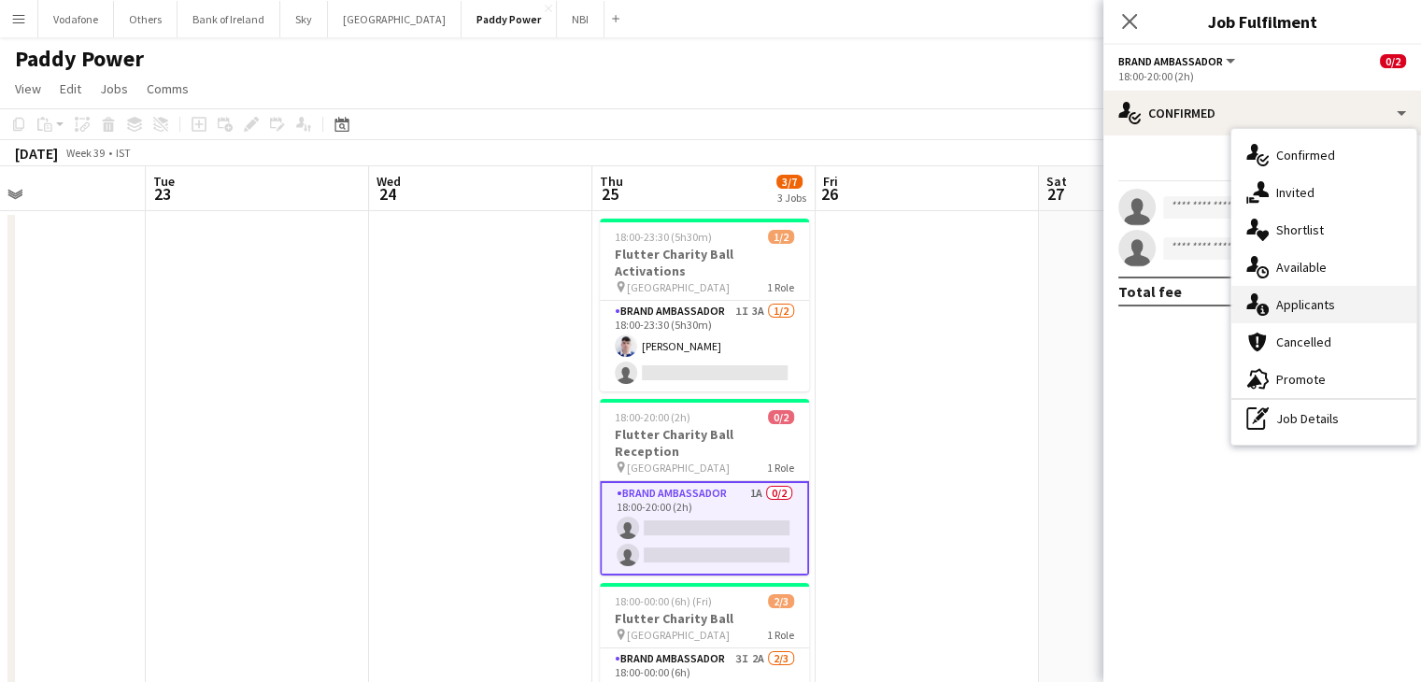
click at [1298, 305] on div "single-neutral-actions-information Applicants" at bounding box center [1323, 304] width 185 height 37
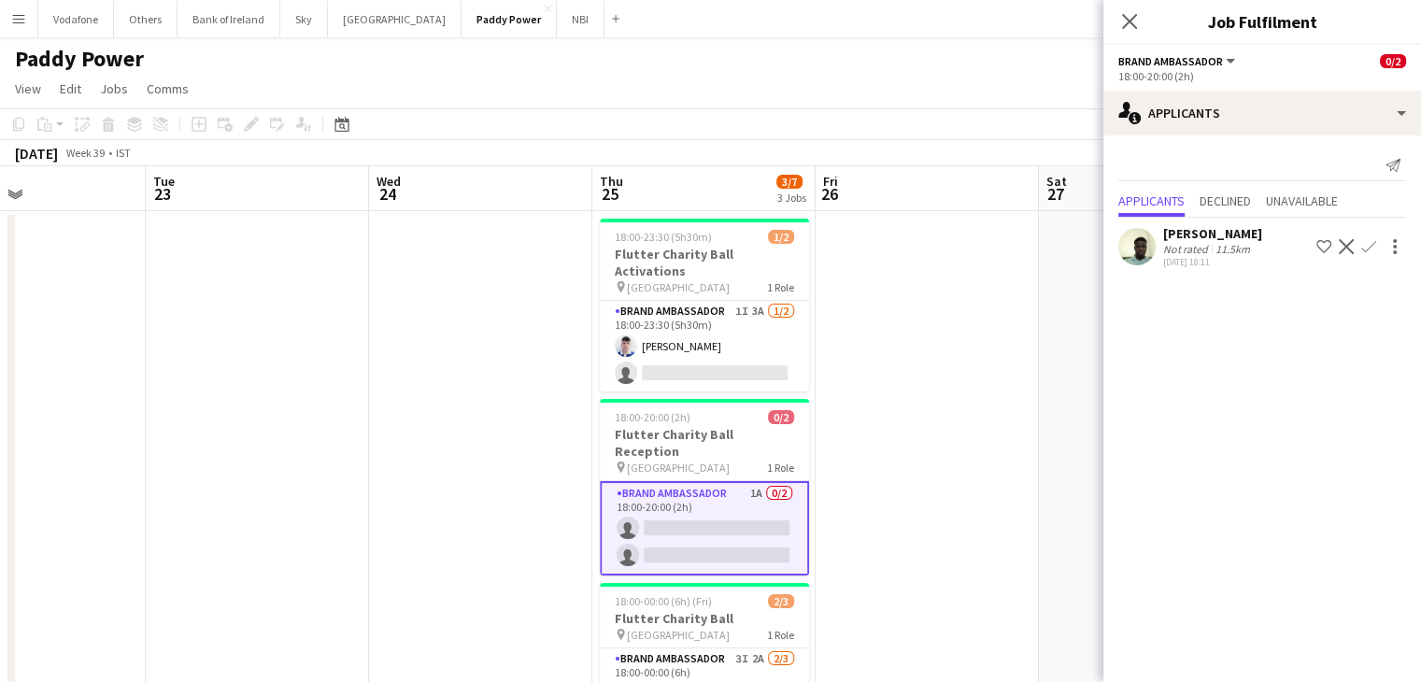
click at [997, 301] on app-date-cell at bounding box center [926, 507] width 223 height 593
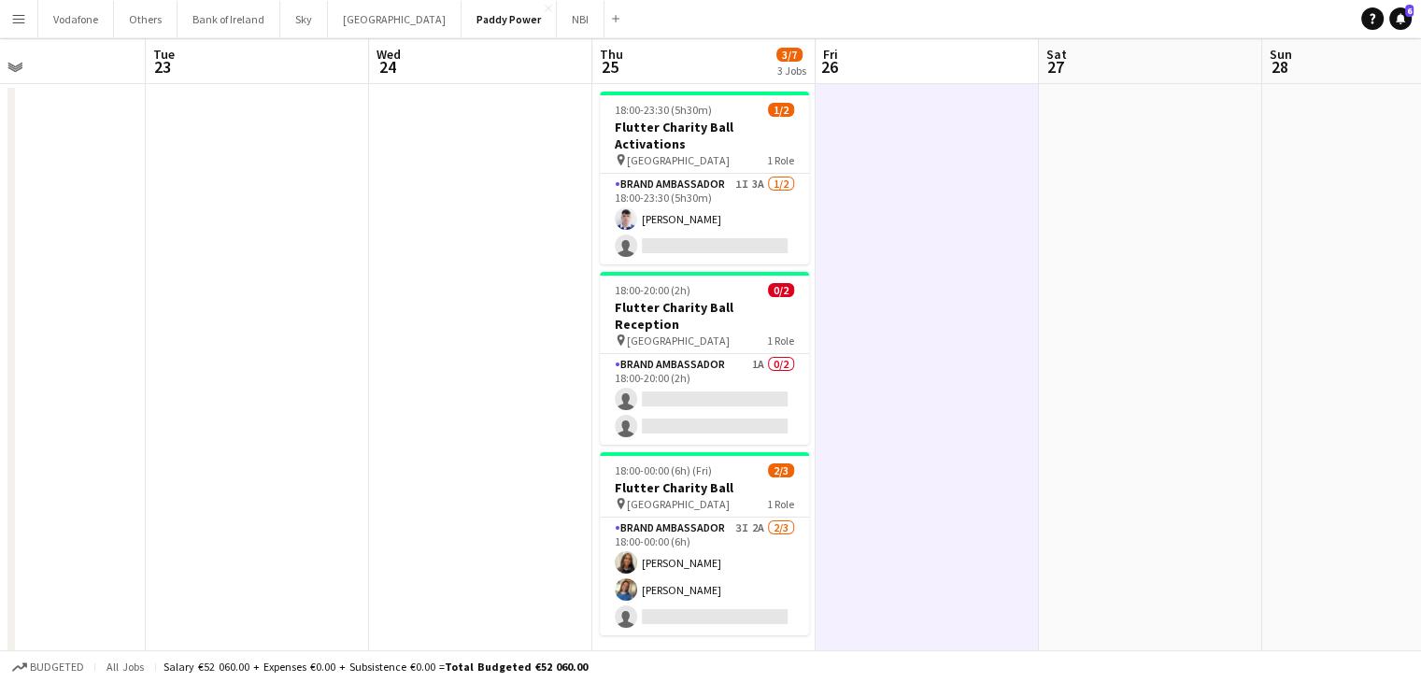
scroll to position [238, 0]
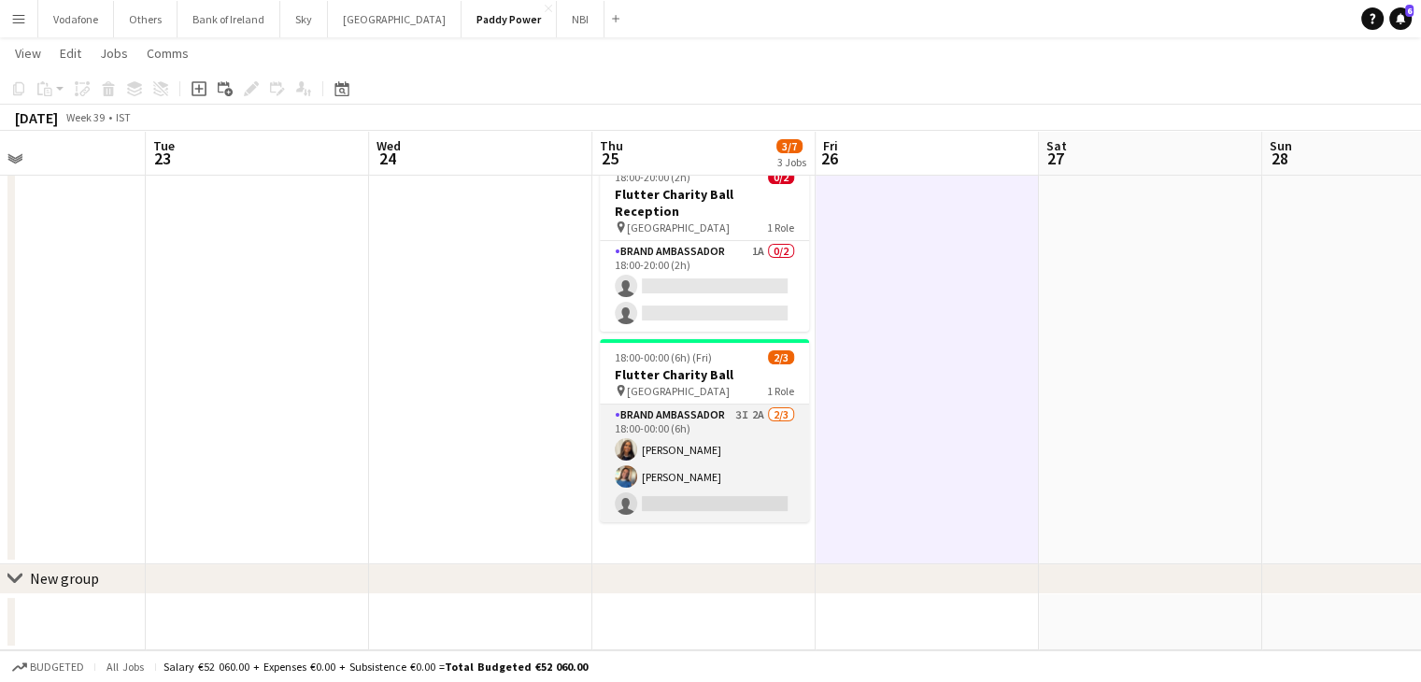
click at [758, 434] on app-card-role "Brand Ambassador 3I 2A [DATE] 18:00-00:00 (6h) [PERSON_NAME] [PERSON_NAME] sing…" at bounding box center [704, 463] width 209 height 118
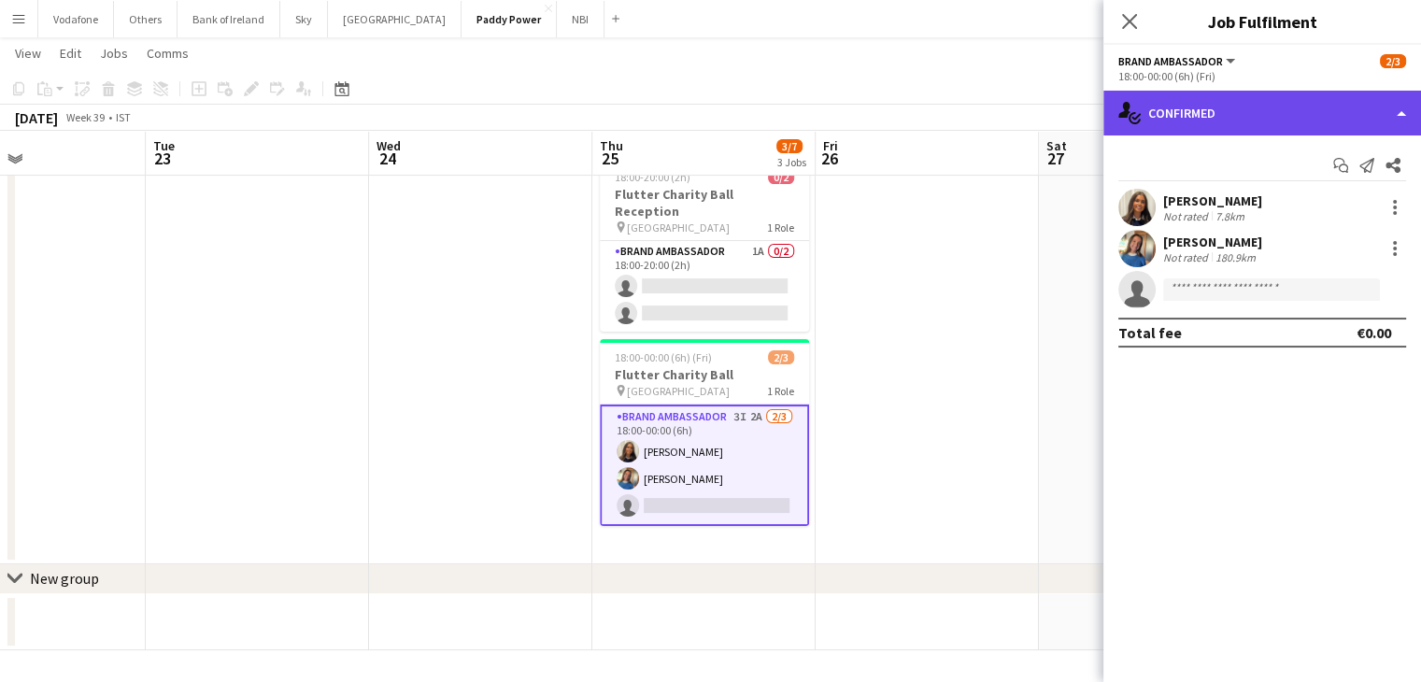
click at [1338, 120] on div "single-neutral-actions-check-2 Confirmed" at bounding box center [1262, 113] width 318 height 45
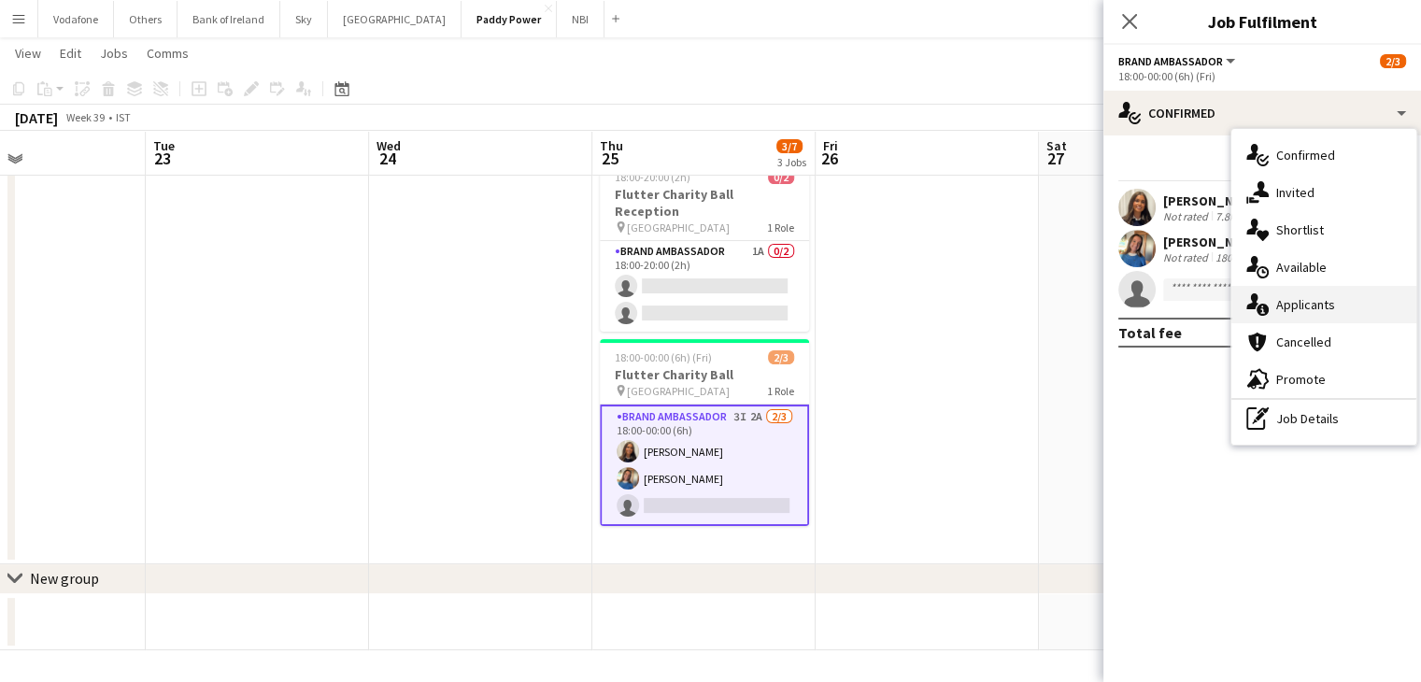
click at [1318, 309] on div "single-neutral-actions-information Applicants" at bounding box center [1323, 304] width 185 height 37
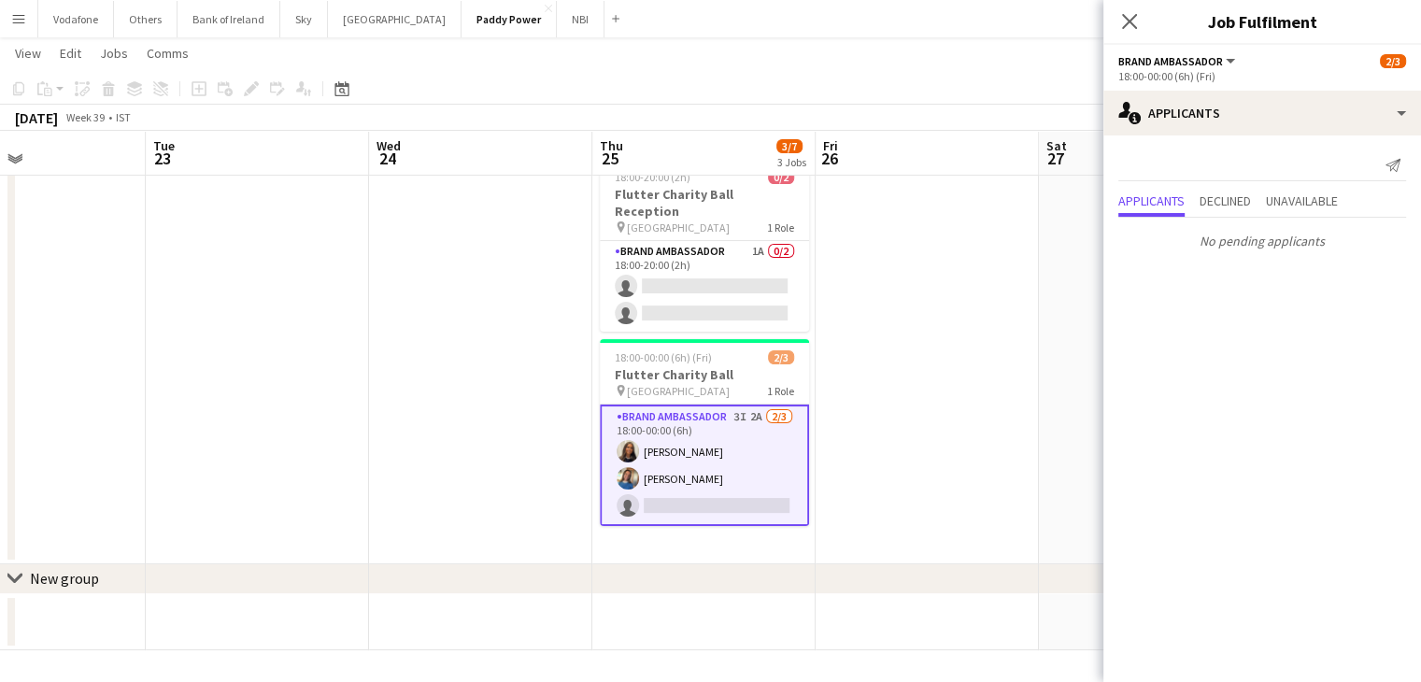
drag, startPoint x: 985, startPoint y: 280, endPoint x: 958, endPoint y: 296, distance: 31.4
click at [985, 279] on app-date-cell at bounding box center [926, 267] width 223 height 593
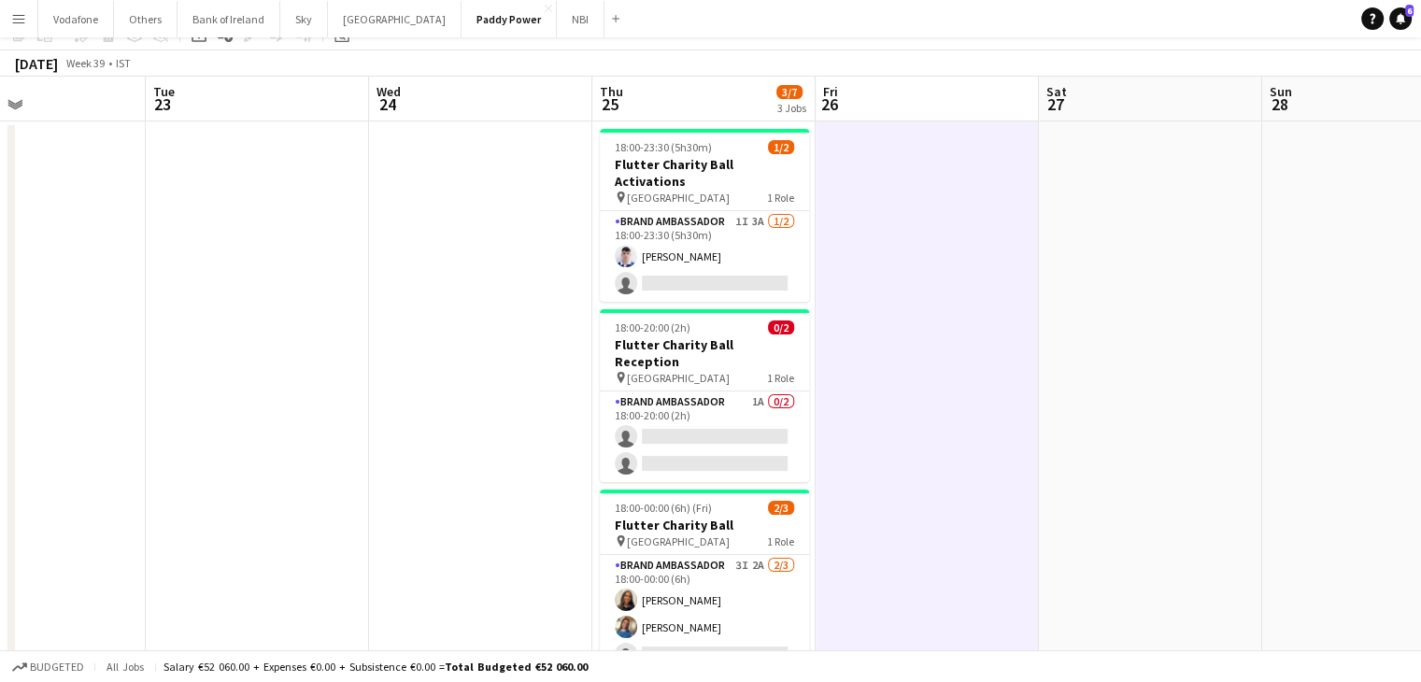
scroll to position [0, 0]
